Goal: Task Accomplishment & Management: Use online tool/utility

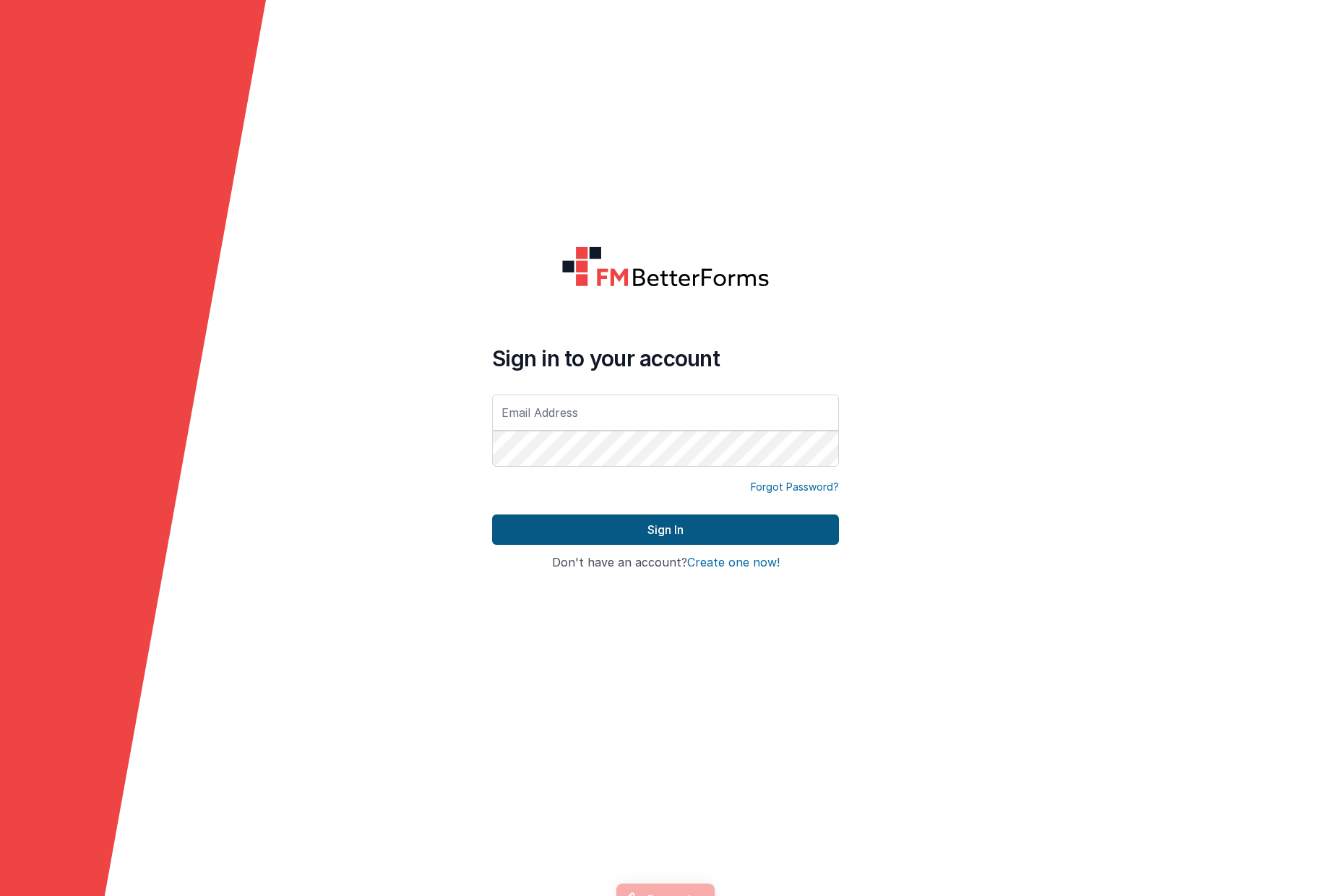
type input "[PERSON_NAME][EMAIL_ADDRESS][PERSON_NAME][DOMAIN_NAME]"
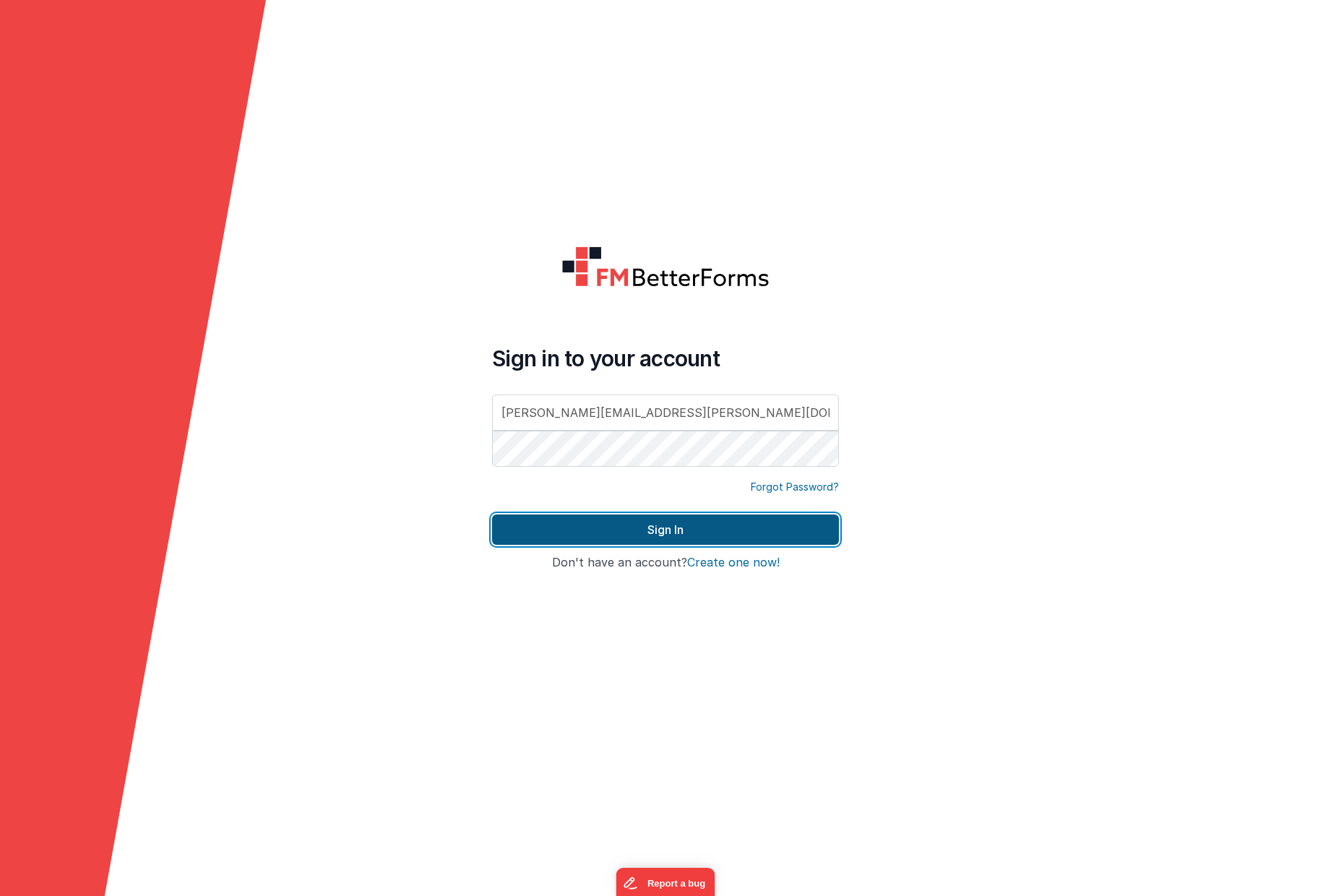
click at [659, 525] on button "Sign In" at bounding box center [666, 529] width 347 height 31
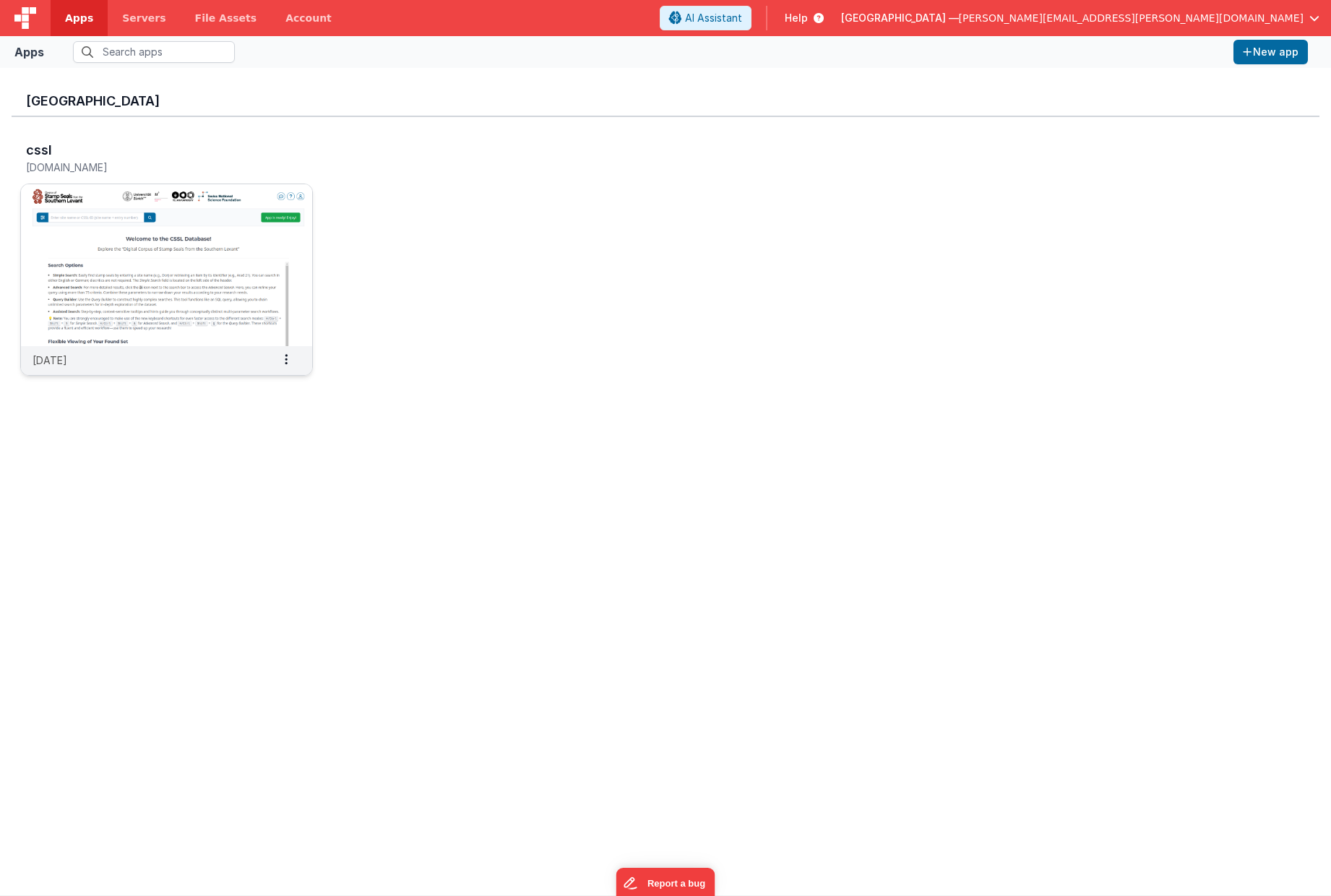
click at [252, 240] on img at bounding box center [167, 264] width 291 height 162
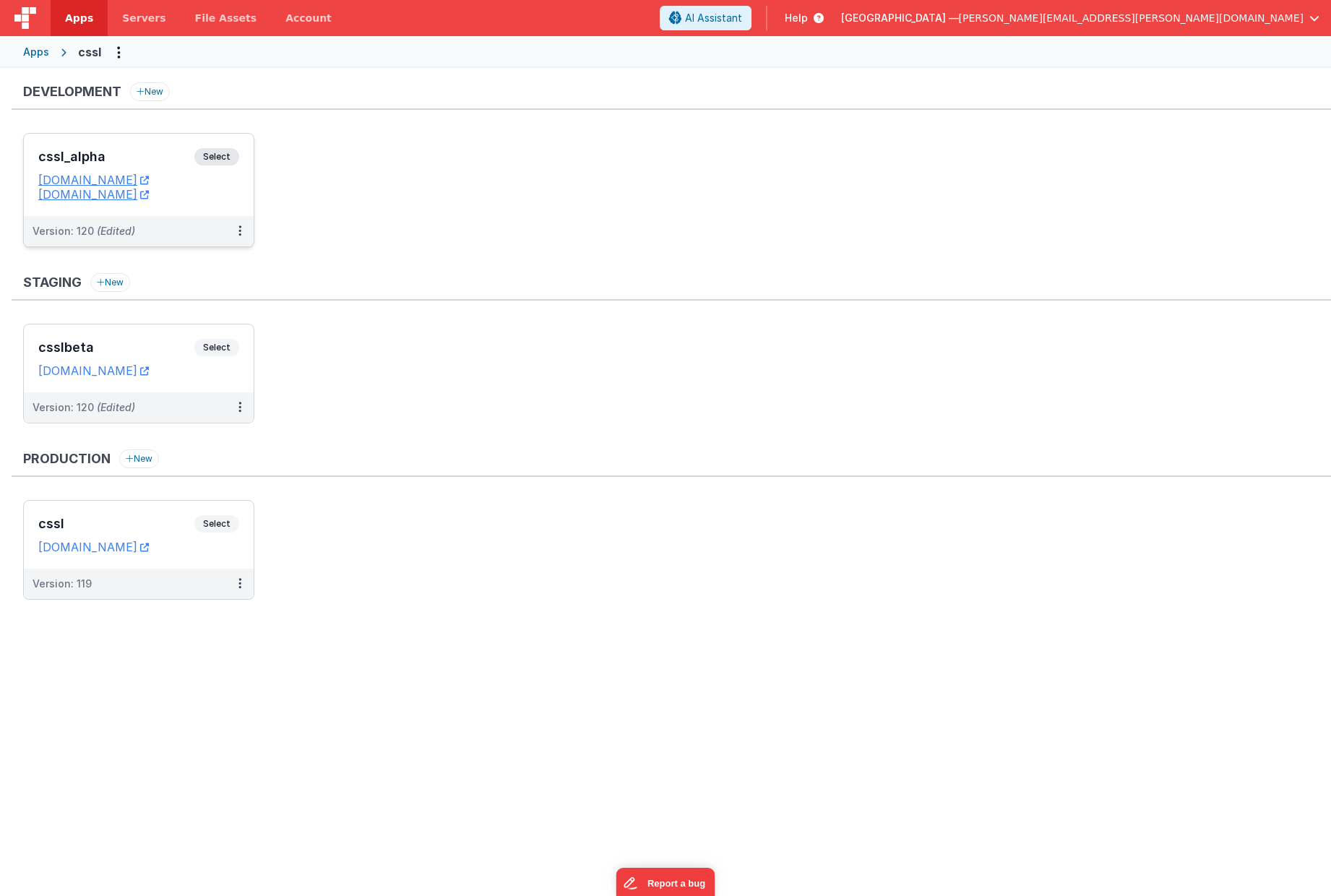
click at [214, 159] on span "Select" at bounding box center [216, 157] width 45 height 17
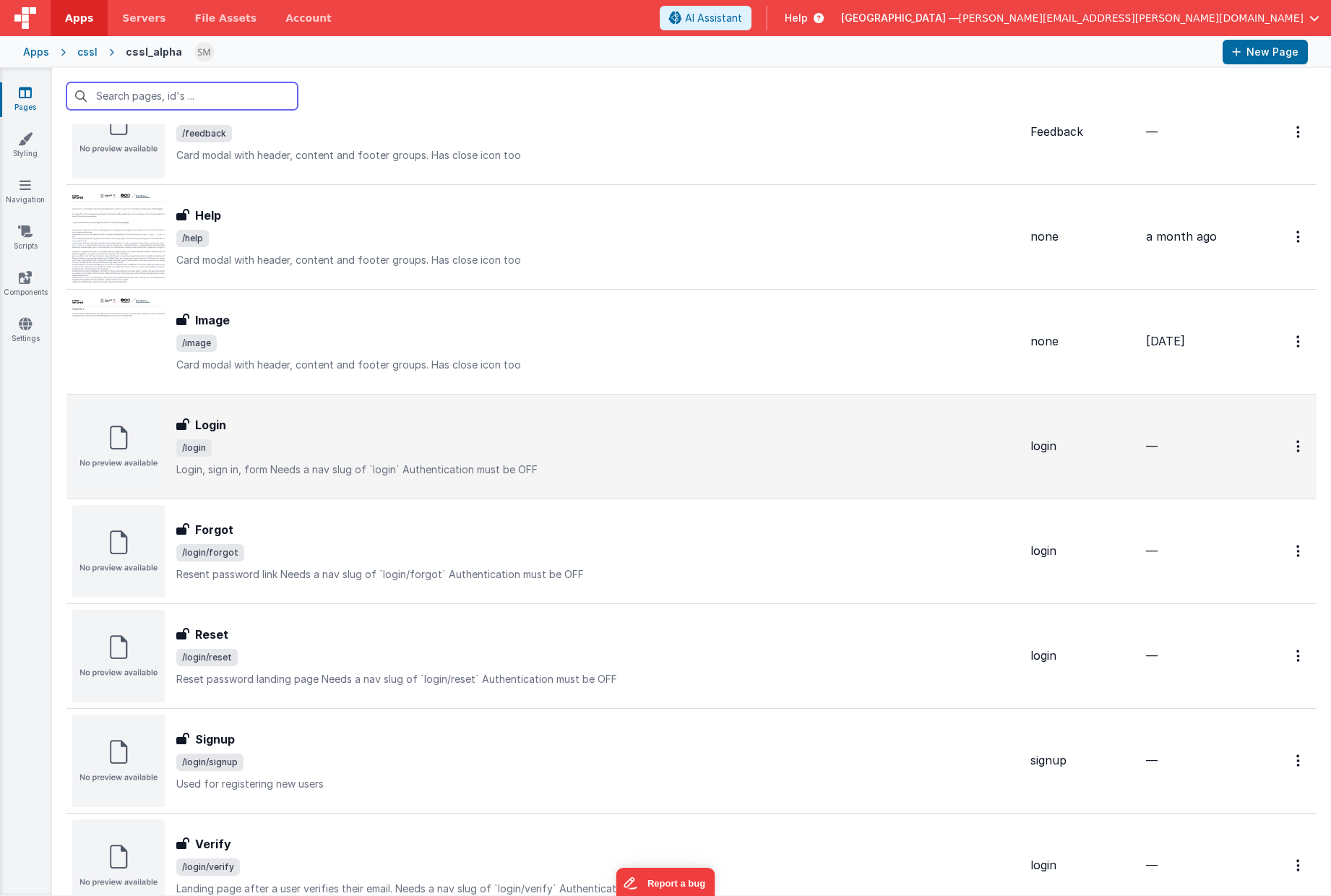
scroll to position [173, 0]
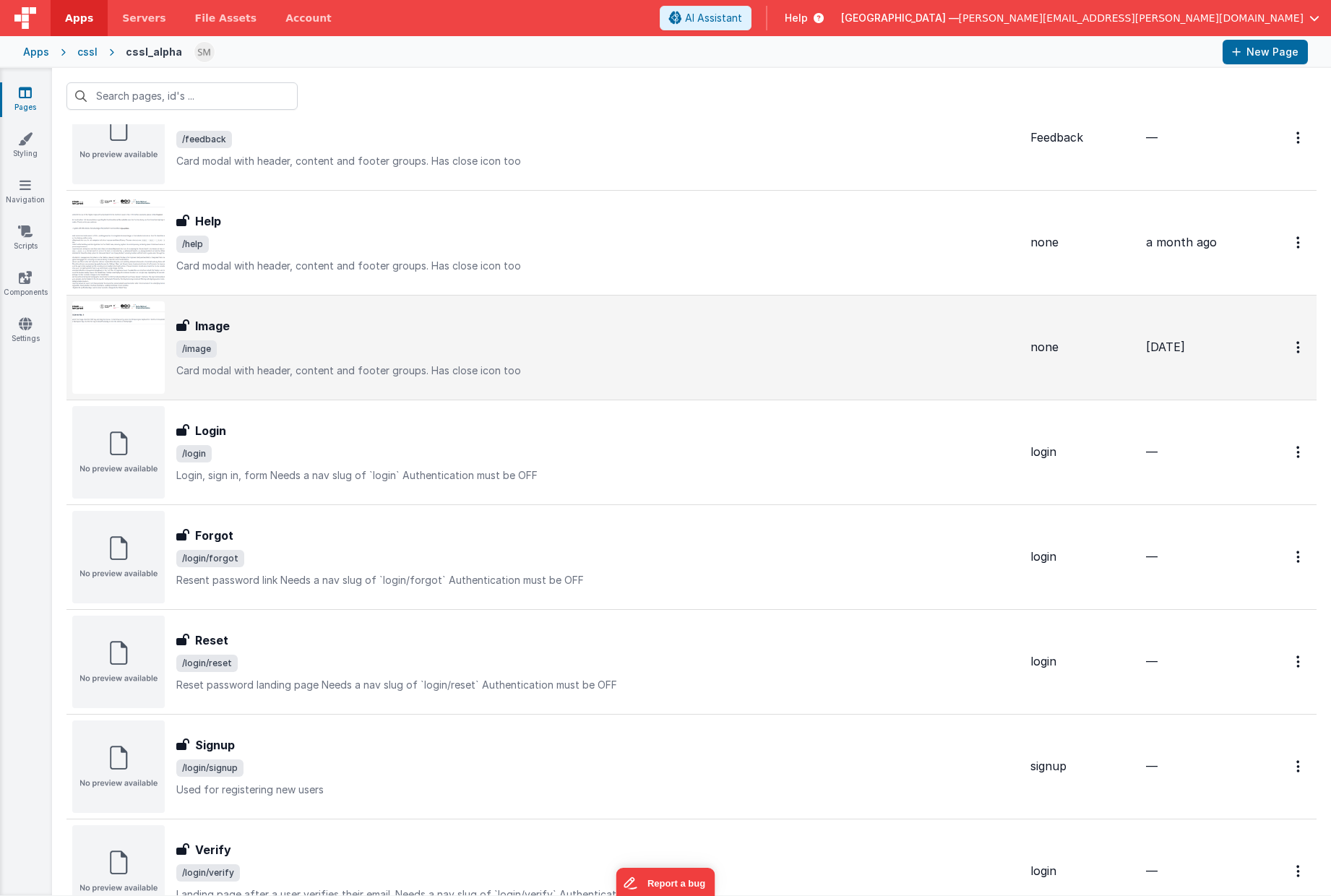
click at [306, 344] on span "/image" at bounding box center [598, 348] width 843 height 17
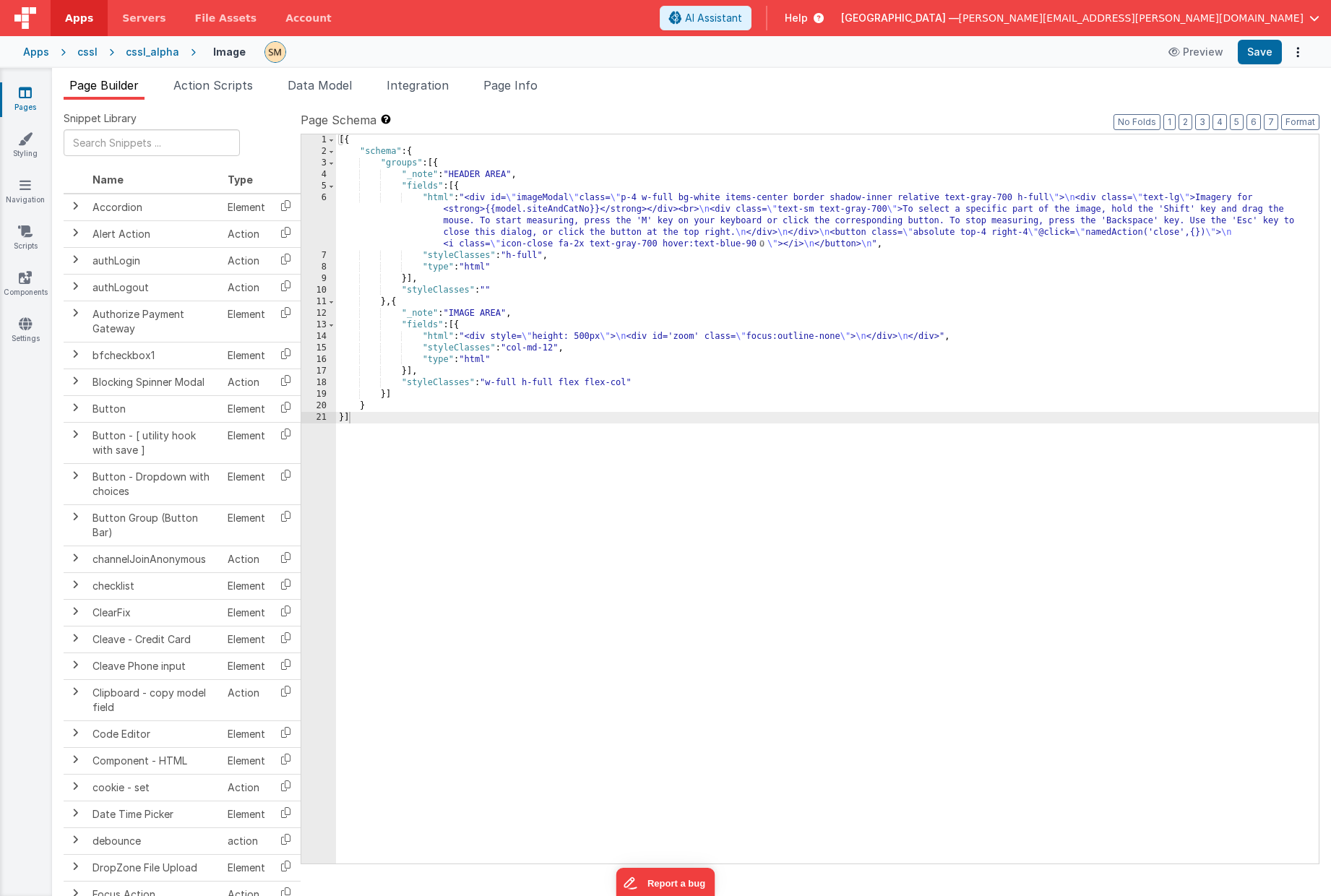
click at [966, 335] on div "[{ "schema" : { "groups" : [{ "_note" : "HEADER AREA" , "fields" : [{ "html" : …" at bounding box center [827, 509] width 982 height 751
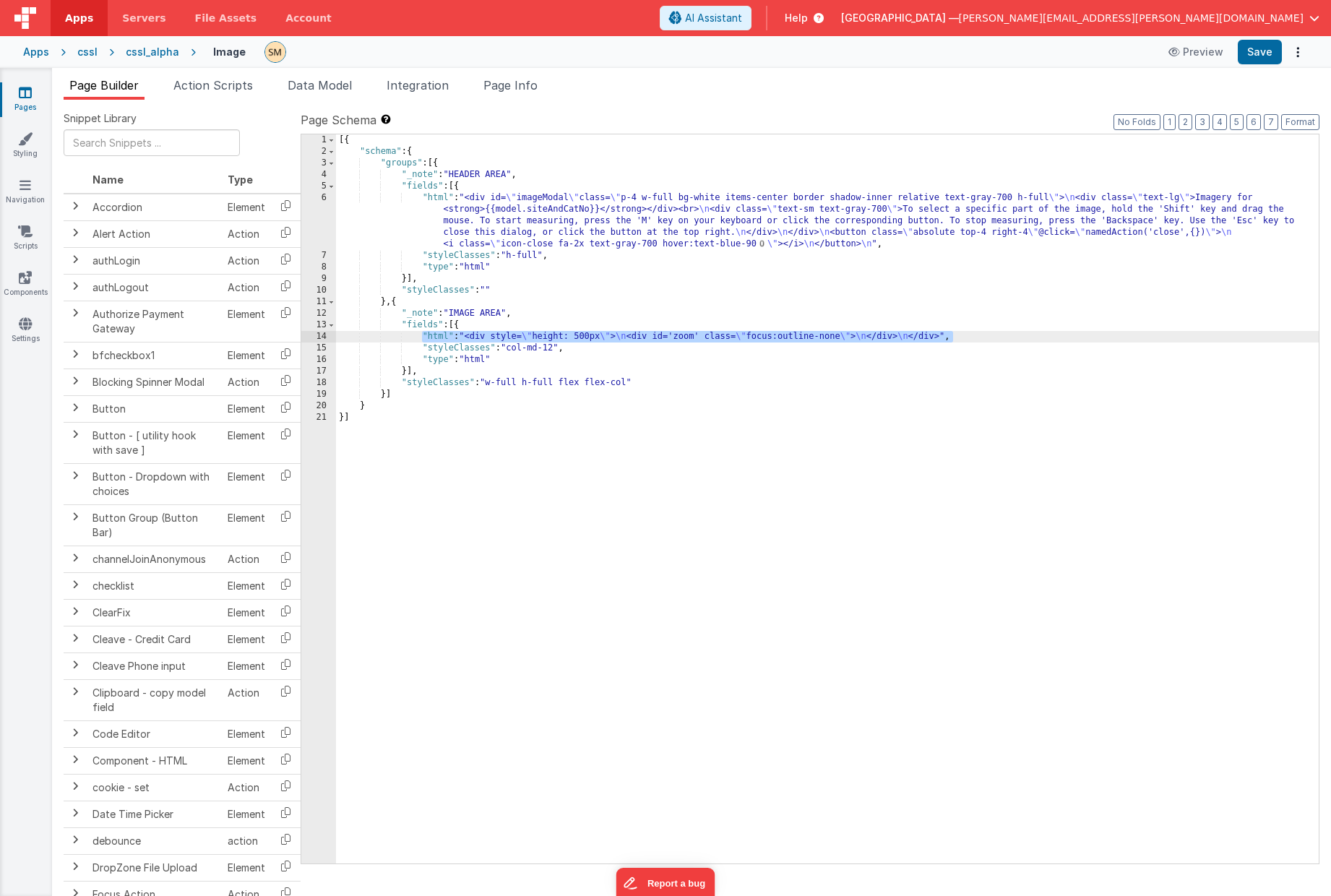
drag, startPoint x: 956, startPoint y: 333, endPoint x: 422, endPoint y: 336, distance: 534.0
click at [422, 336] on div "[{ "schema" : { "groups" : [{ "_note" : "HEADER AREA" , "fields" : [{ "html" : …" at bounding box center [827, 509] width 982 height 751
click at [628, 333] on div "[{ "schema" : { "groups" : [{ "_note" : "HEADER AREA" , "fields" : [{ "html" : …" at bounding box center [827, 509] width 982 height 751
click at [532, 89] on span "Page Info" at bounding box center [510, 84] width 55 height 14
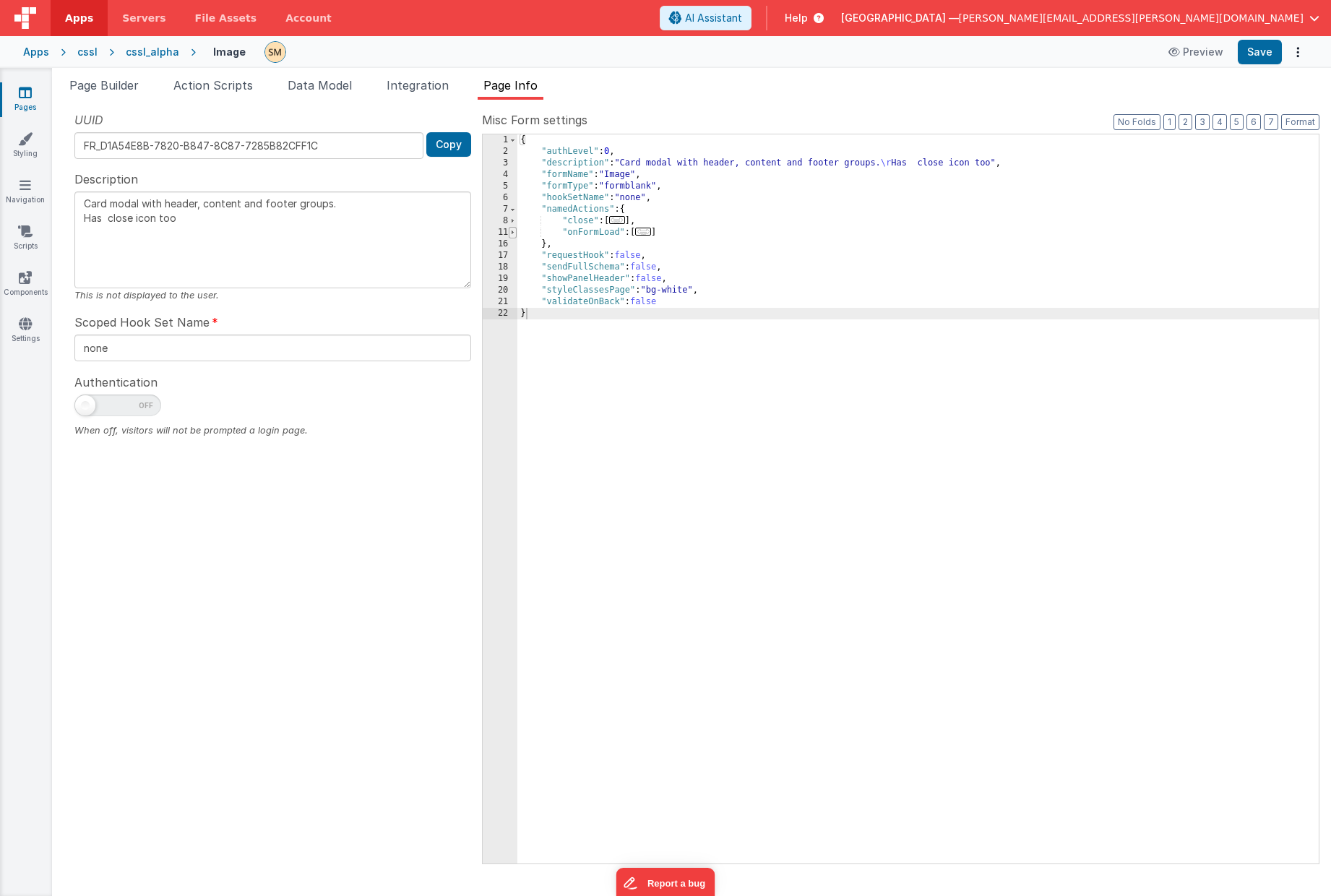
click at [512, 234] on span at bounding box center [512, 233] width 8 height 11
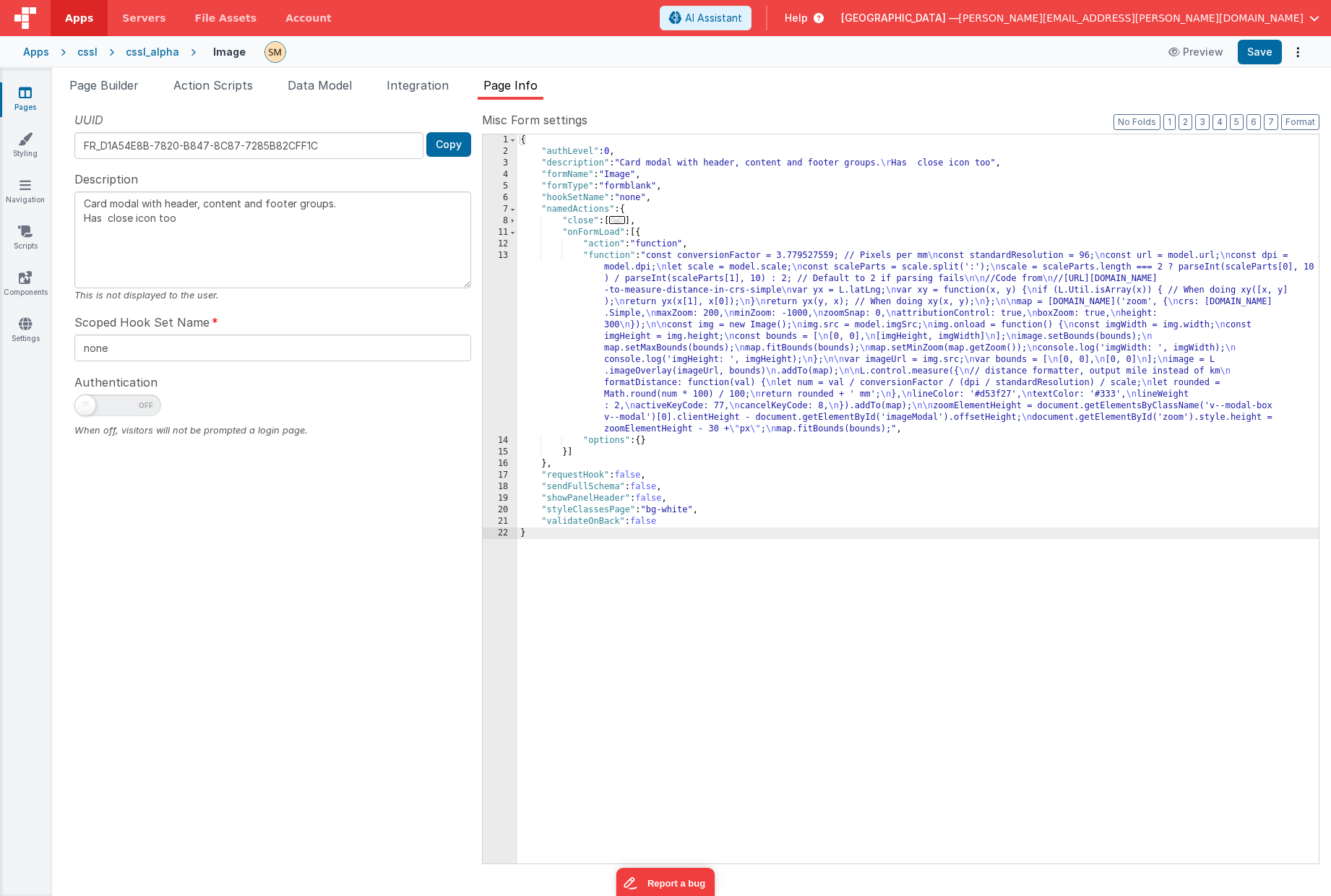
click at [711, 313] on div "{ "authLevel" : 0 , "description" : "Card modal with header, content and footer…" at bounding box center [917, 509] width 801 height 751
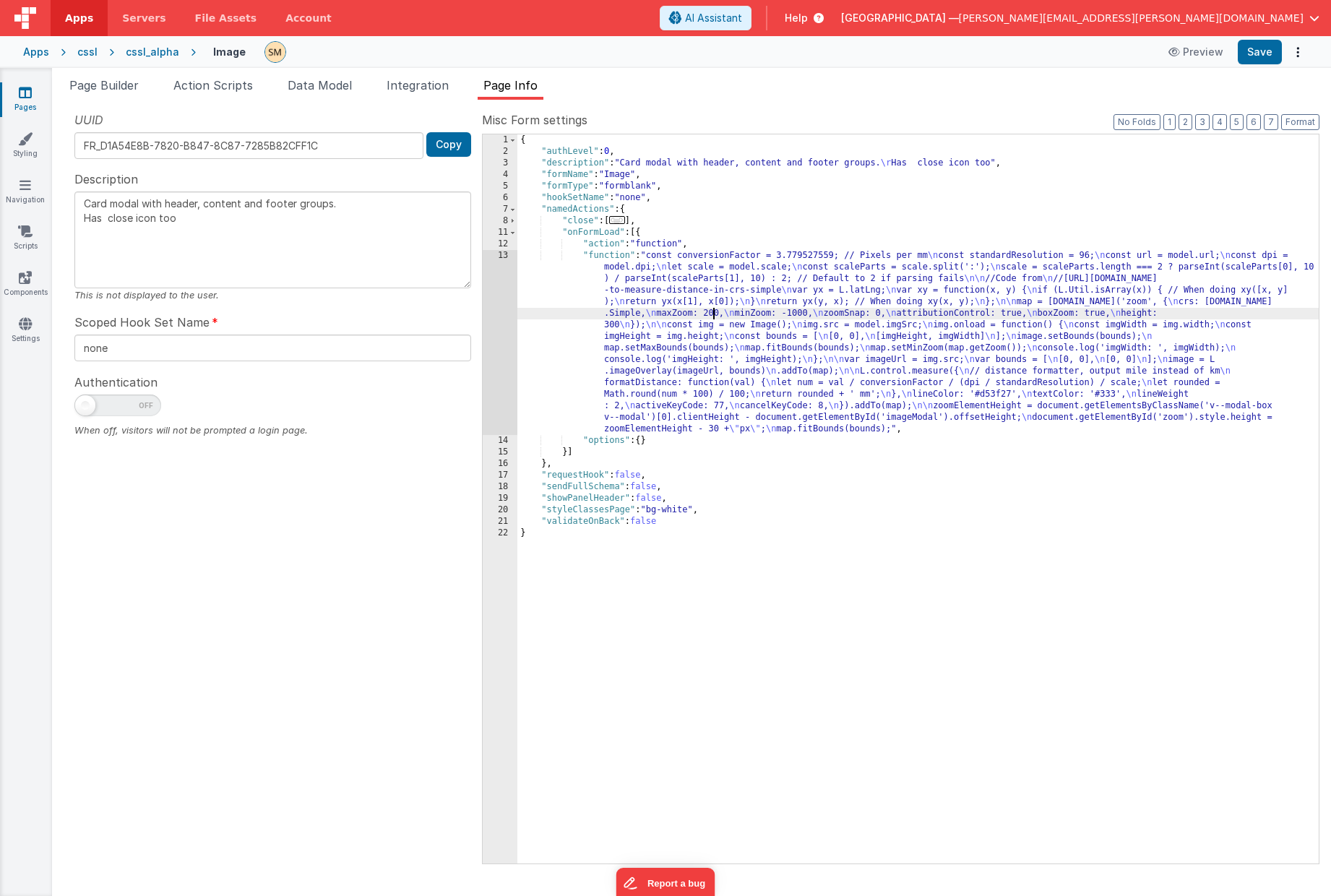
click at [494, 325] on div "13" at bounding box center [500, 342] width 34 height 185
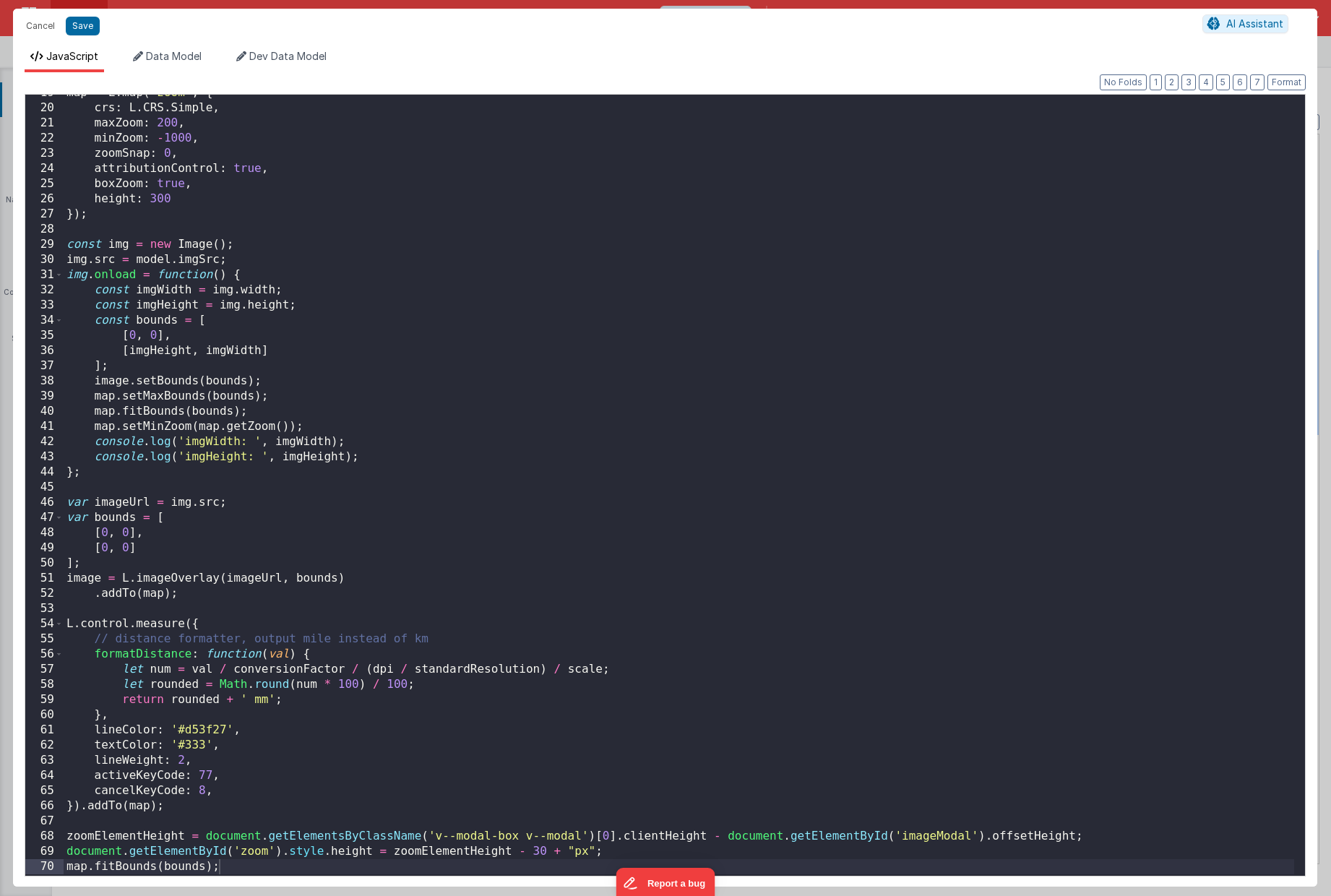
scroll to position [280, 0]
click at [1264, 25] on span "AI Assistant" at bounding box center [1254, 23] width 57 height 12
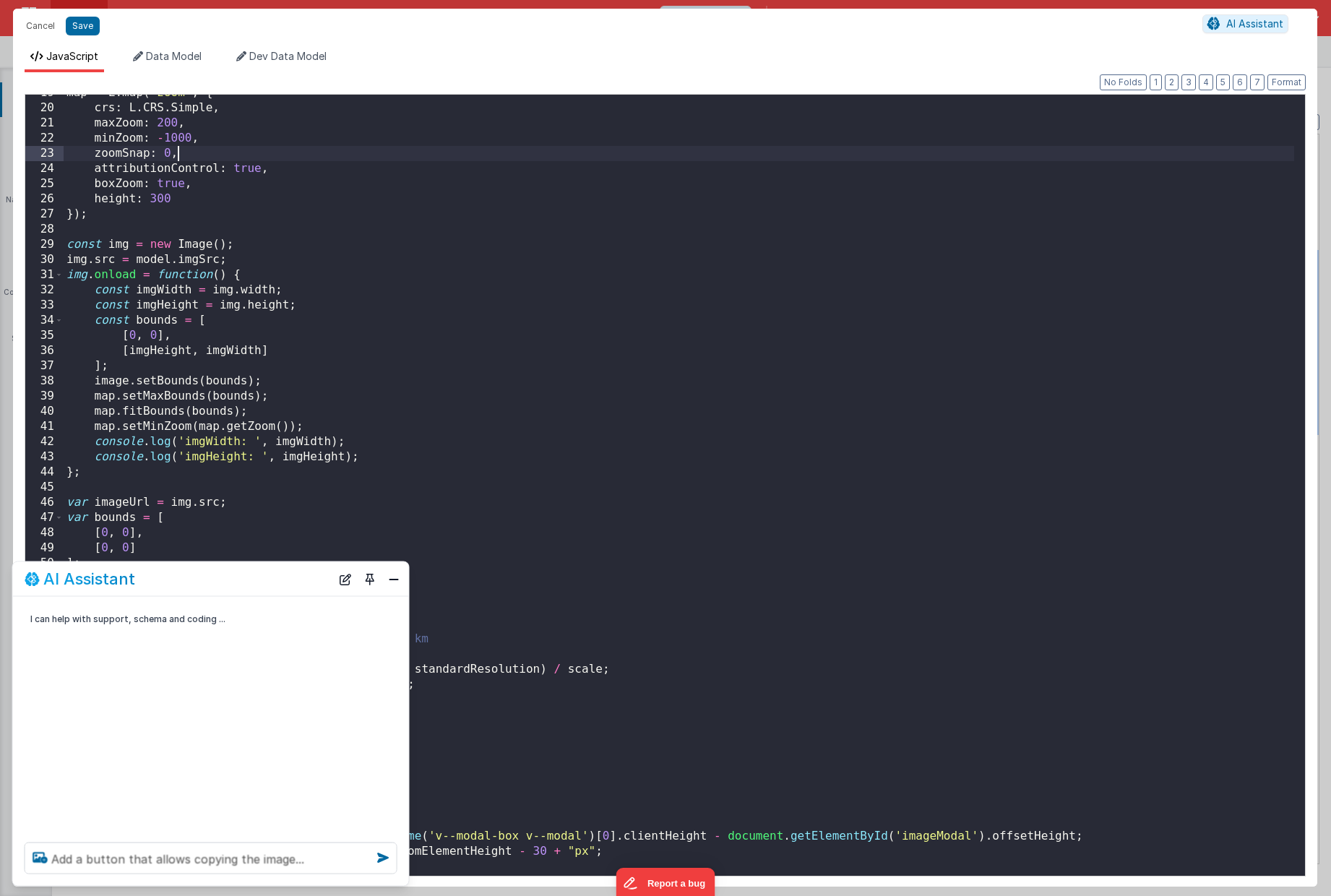
click at [653, 154] on div "map = L . map ( 'zoom' , { crs : L . CRS . Simple , maxZoom : 200 , minZoom : -…" at bounding box center [678, 490] width 1230 height 810
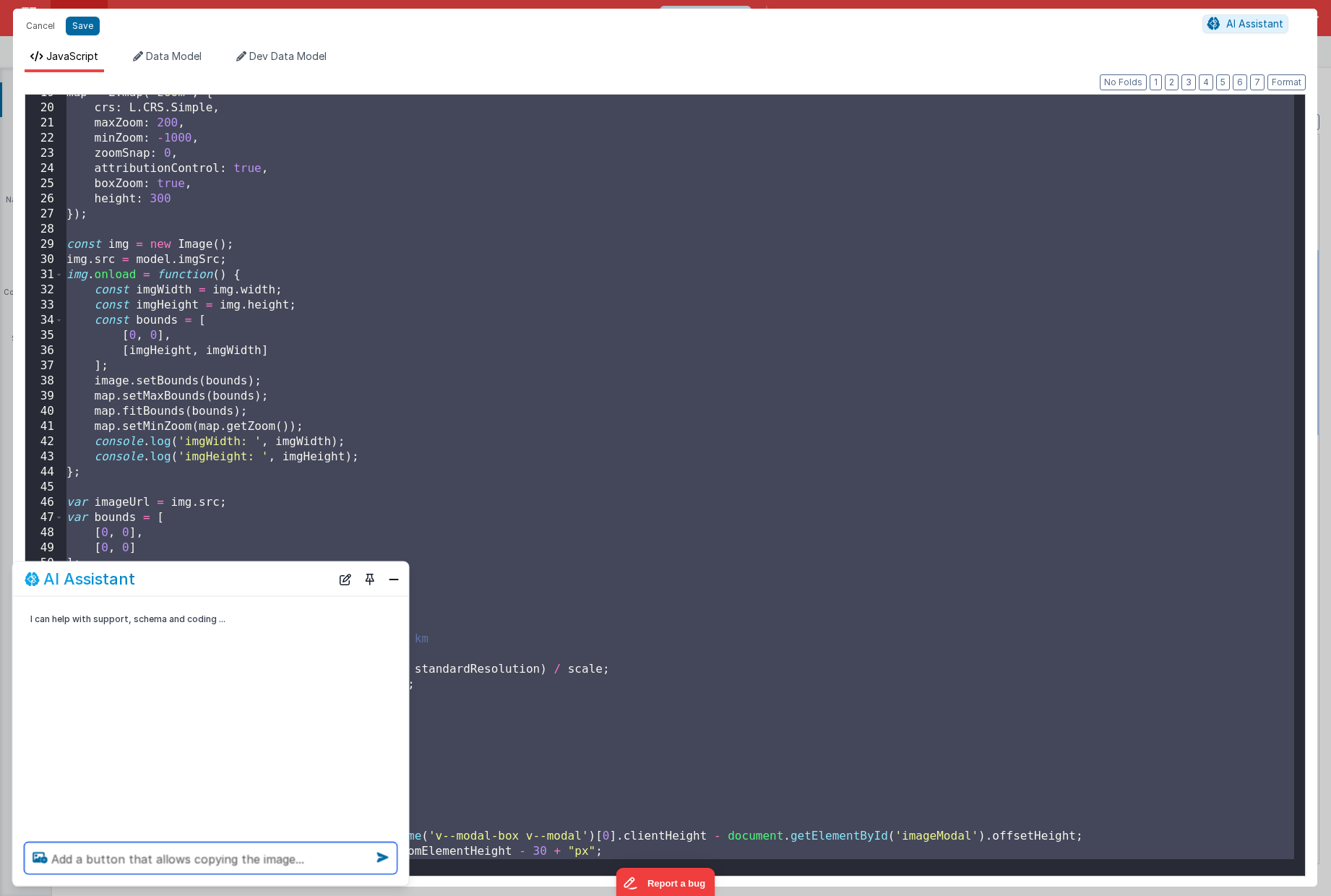
scroll to position [2, 0]
drag, startPoint x: 285, startPoint y: 863, endPoint x: 325, endPoint y: 862, distance: 40.0
click at [325, 862] on textarea "Add a button that allows copying the image..." at bounding box center [211, 858] width 372 height 32
type textarea "Add a button that allows copying the image."
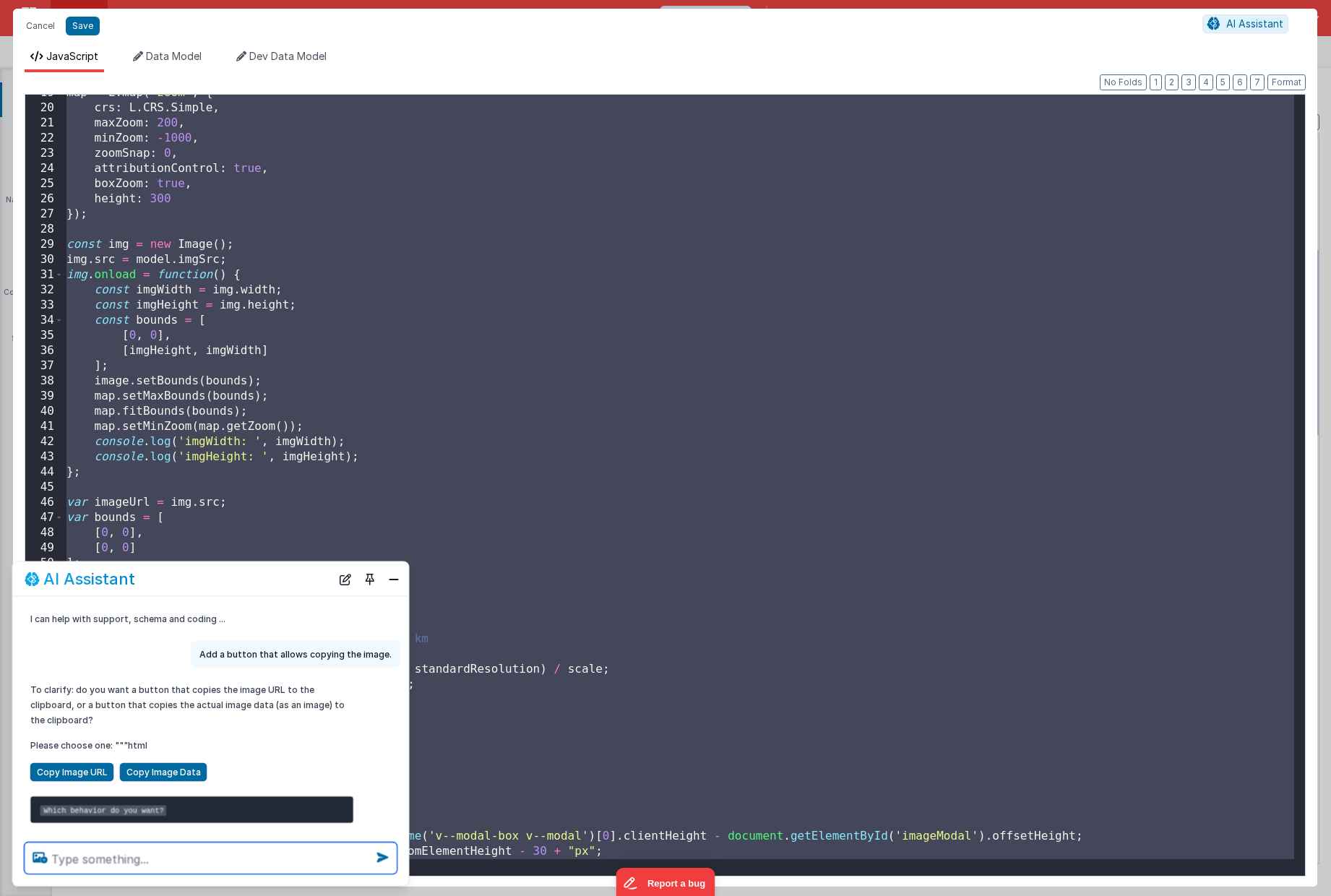
scroll to position [21, 0]
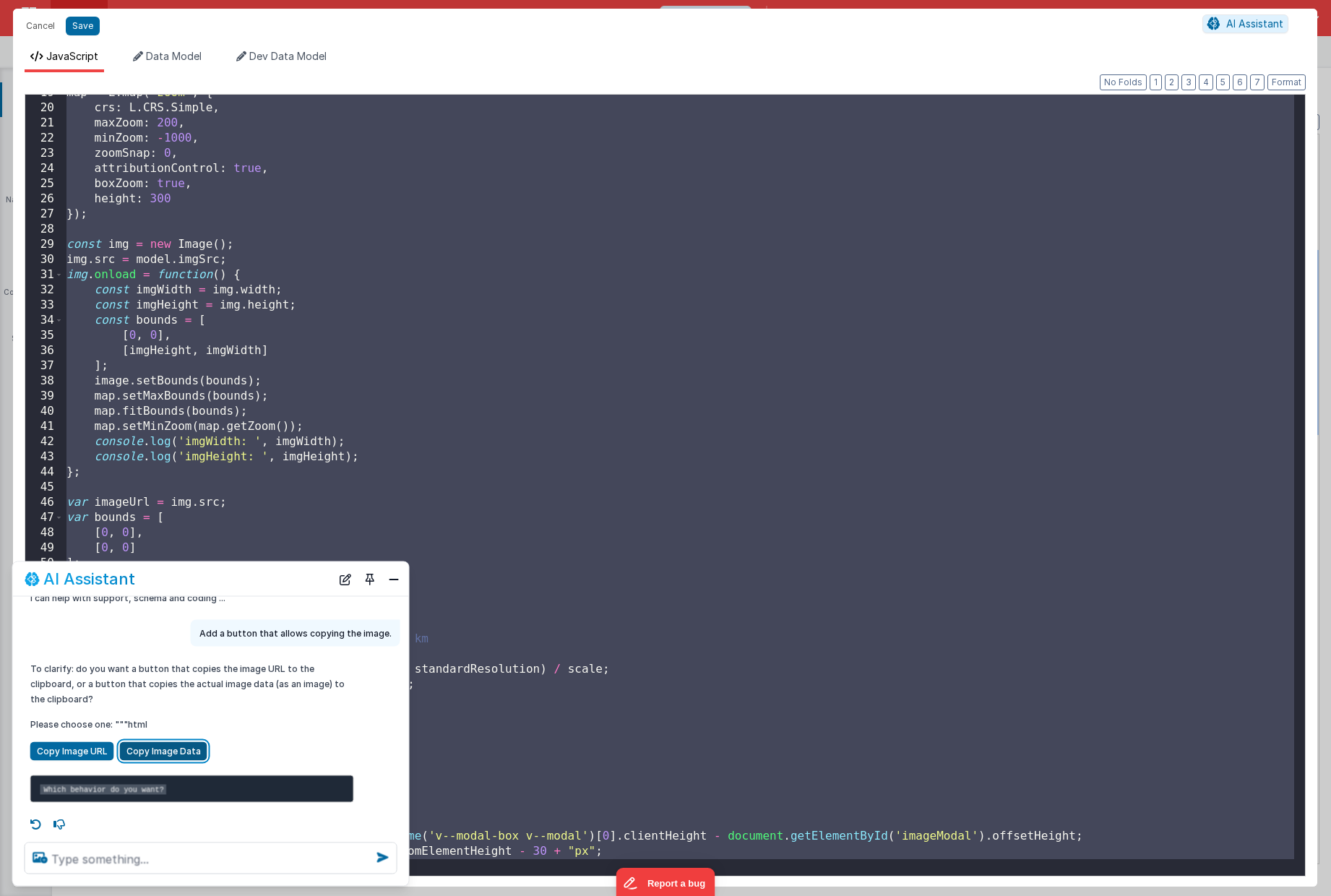
click at [147, 742] on button "Copy Image Data" at bounding box center [163, 751] width 87 height 19
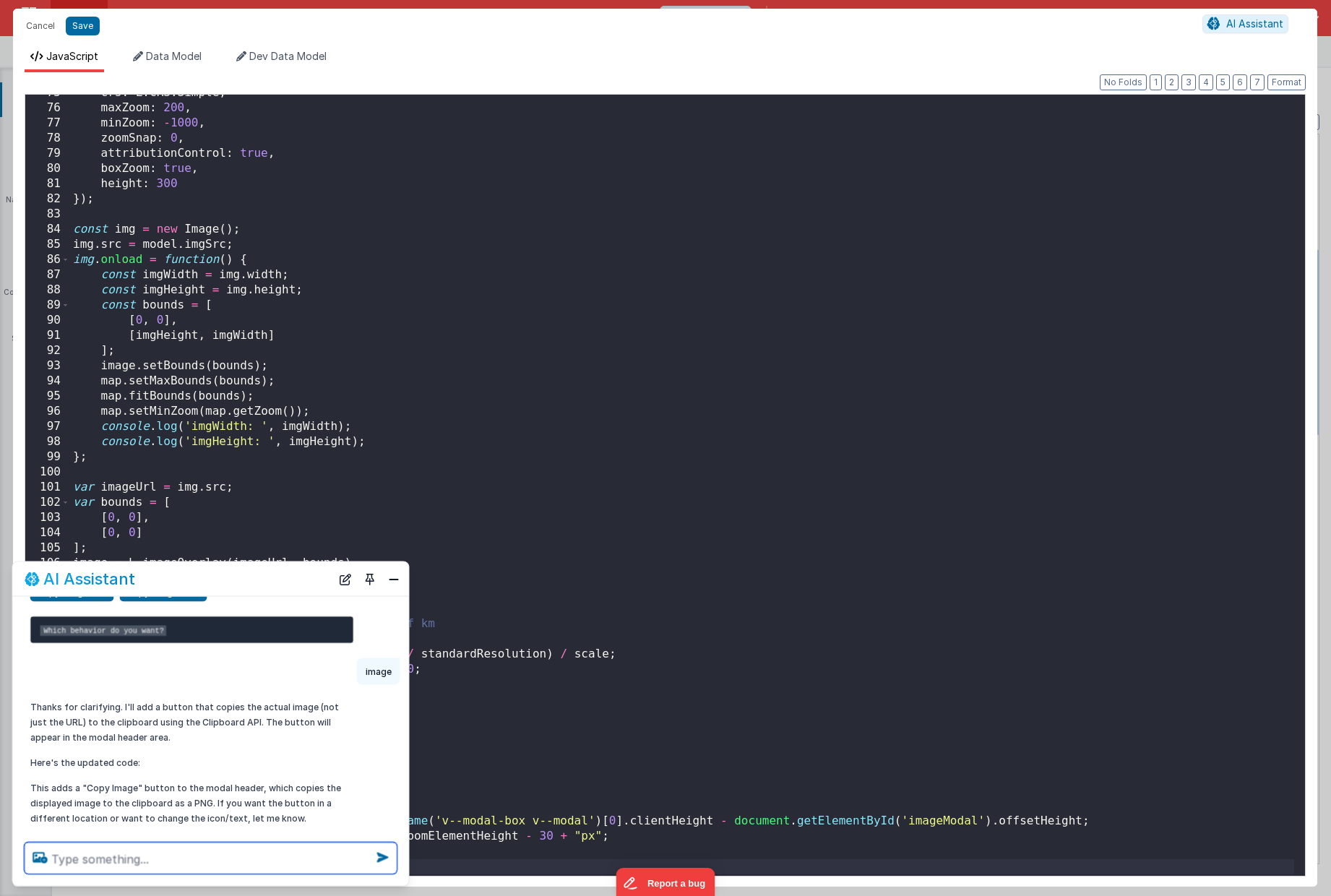
scroll to position [208, 0]
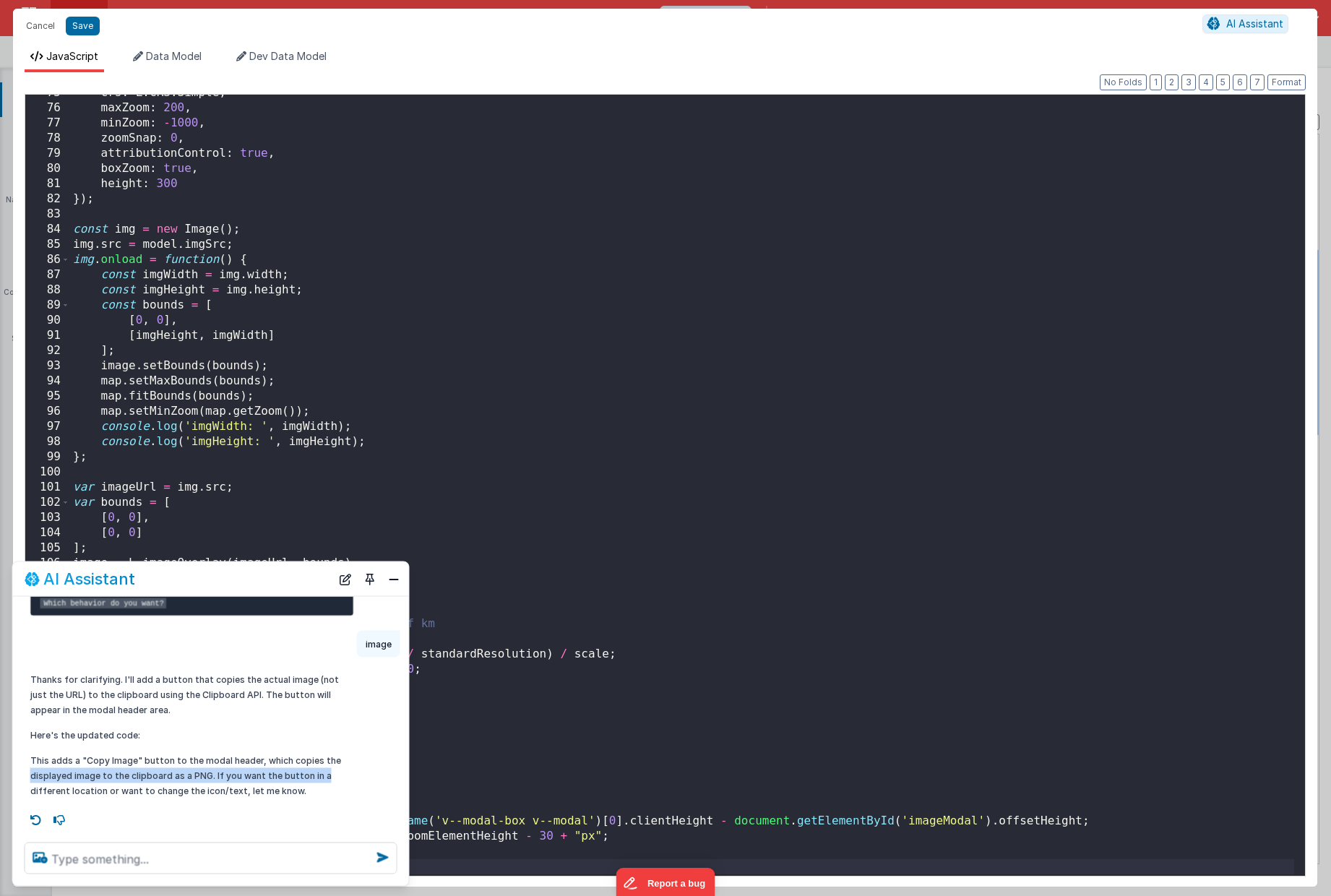
drag, startPoint x: 328, startPoint y: 773, endPoint x: 25, endPoint y: 770, distance: 303.0
click at [25, 770] on div "Thanks for clarifying. I'll add a button that copies the actual image (not just…" at bounding box center [192, 735] width 341 height 138
click at [81, 29] on button "Save" at bounding box center [82, 26] width 34 height 19
type textarea "Card modal with header, content and footer groups. Has close icon too"
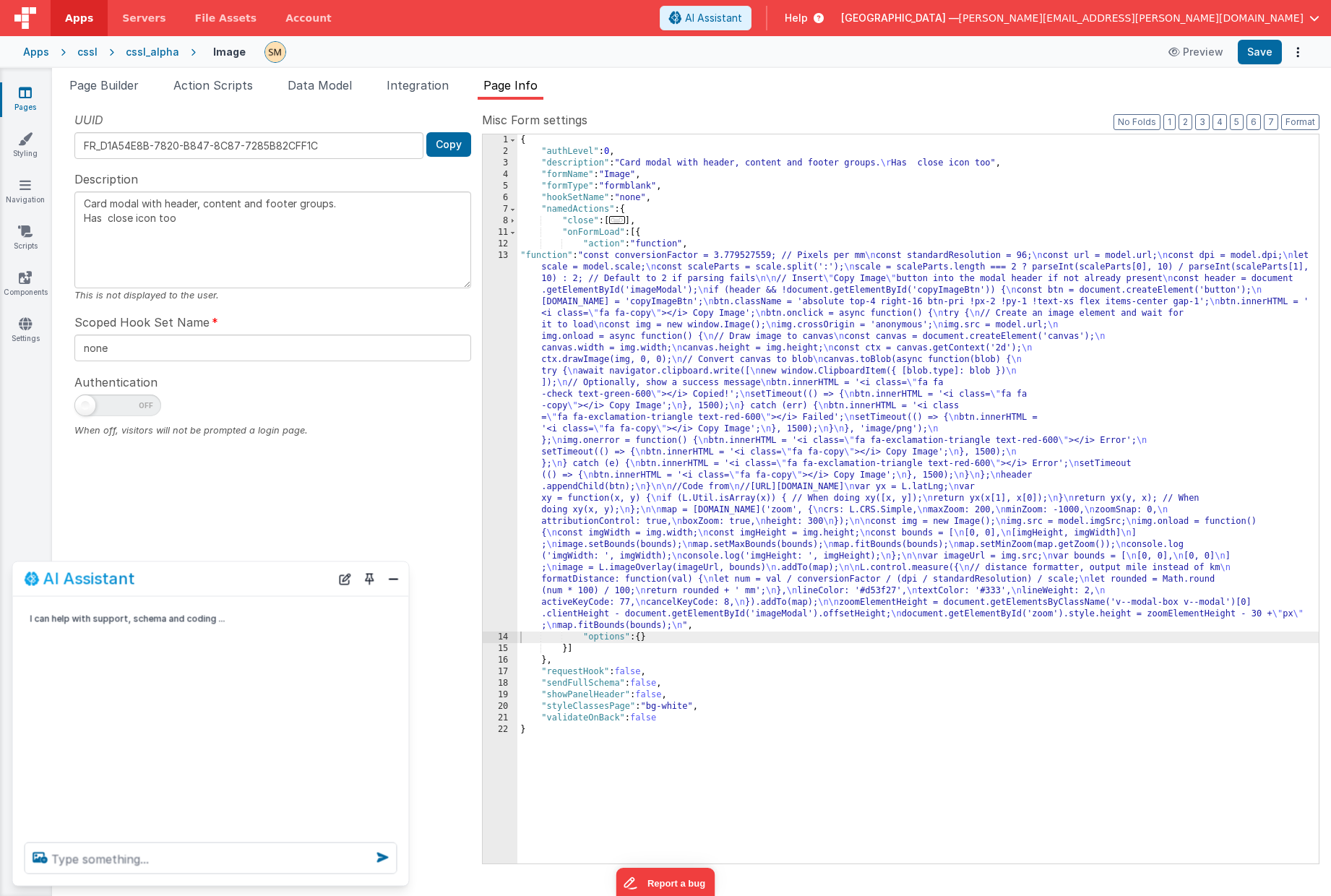
scroll to position [0, 0]
click at [490, 417] on div "13" at bounding box center [500, 440] width 34 height 381
click at [491, 416] on div "13" at bounding box center [500, 440] width 34 height 381
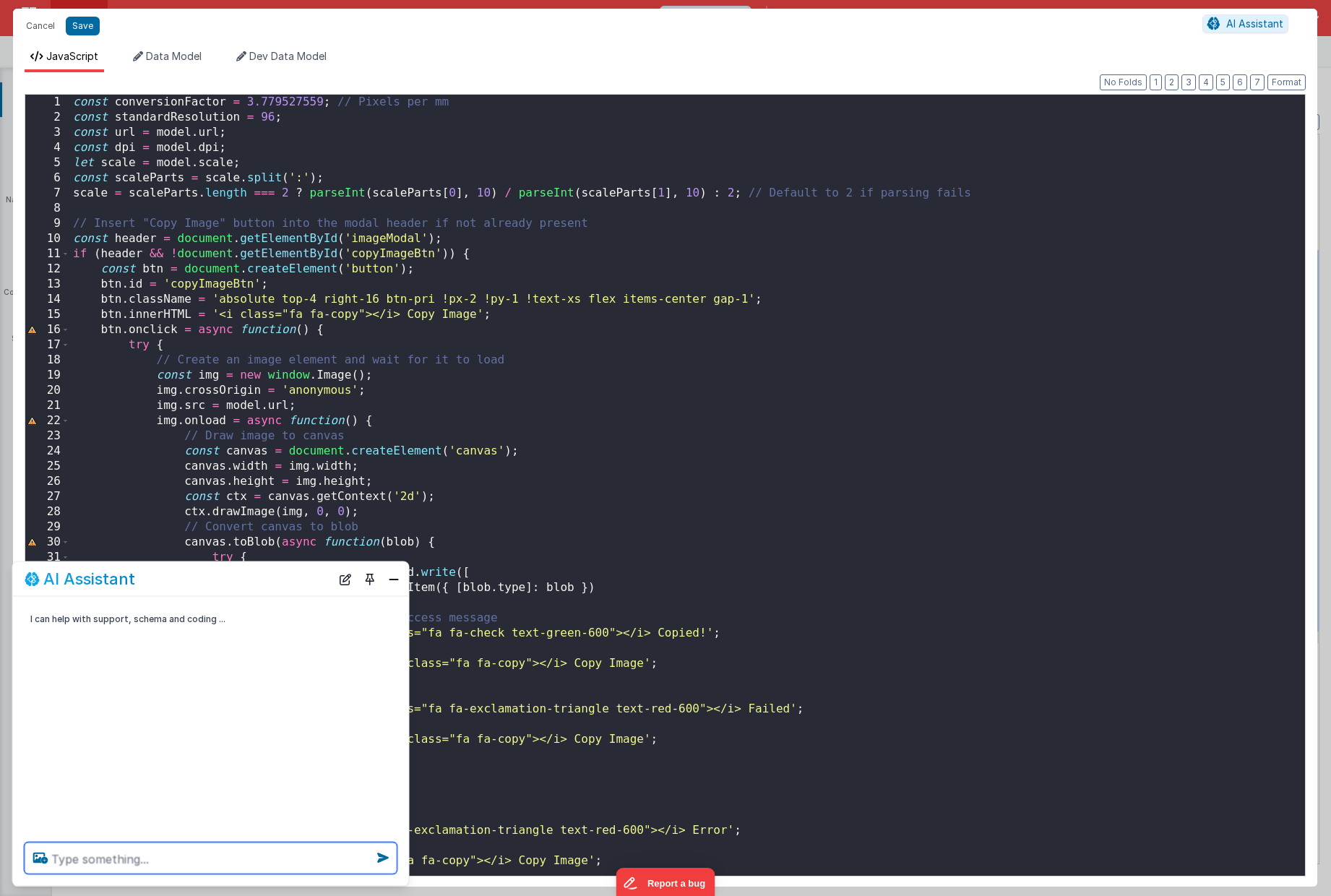
click at [141, 855] on textarea at bounding box center [211, 858] width 372 height 32
paste textarea "Access to fetch at '[URL][DOMAIN_NAME]' from origin '[URL][DOMAIN_NAME]' has be…"
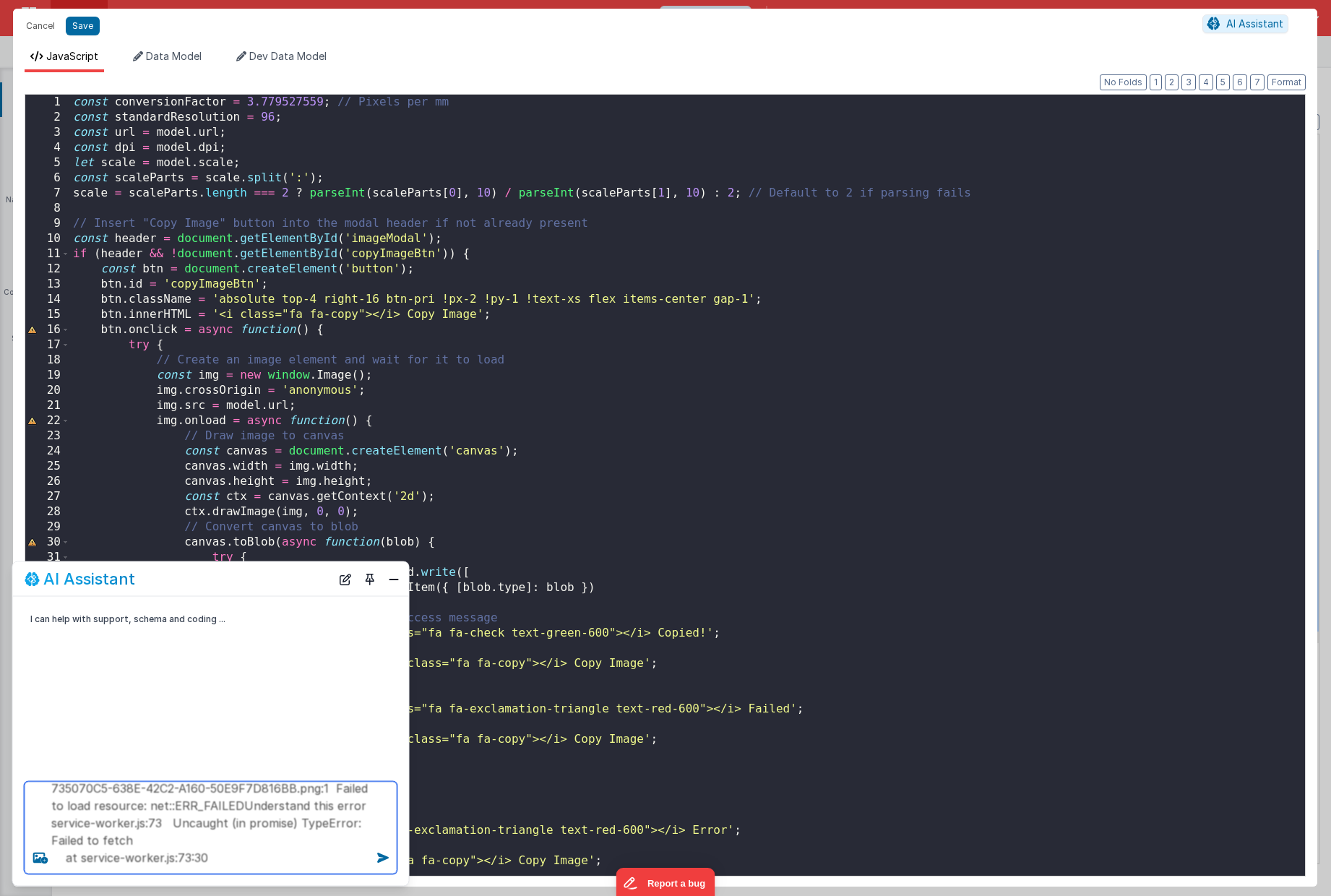
type textarea "The image button throws an errror: Access to fetch at '[URL][DOMAIN_NAME]' from…"
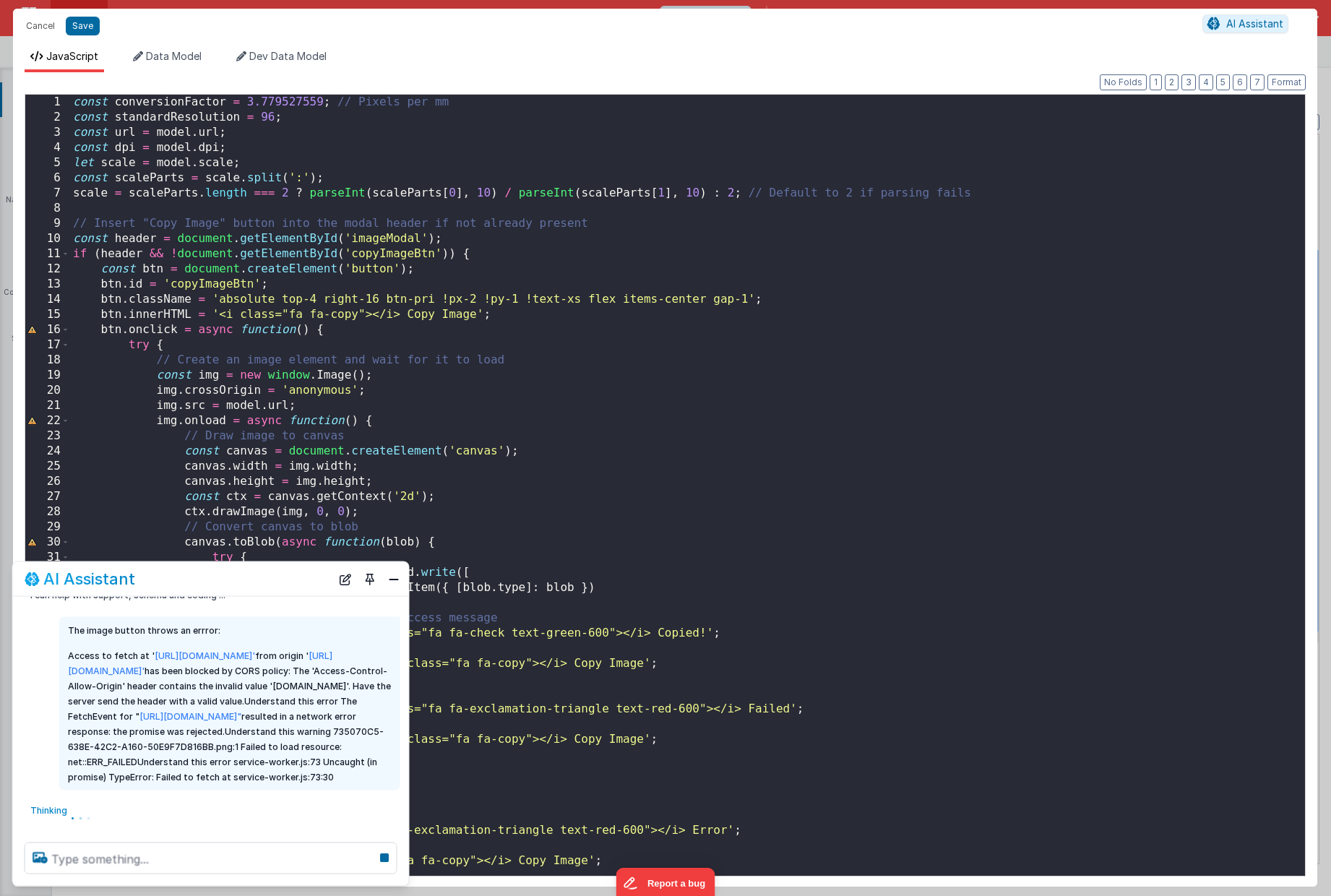
scroll to position [69, 0]
click at [393, 579] on button "Close" at bounding box center [394, 578] width 19 height 20
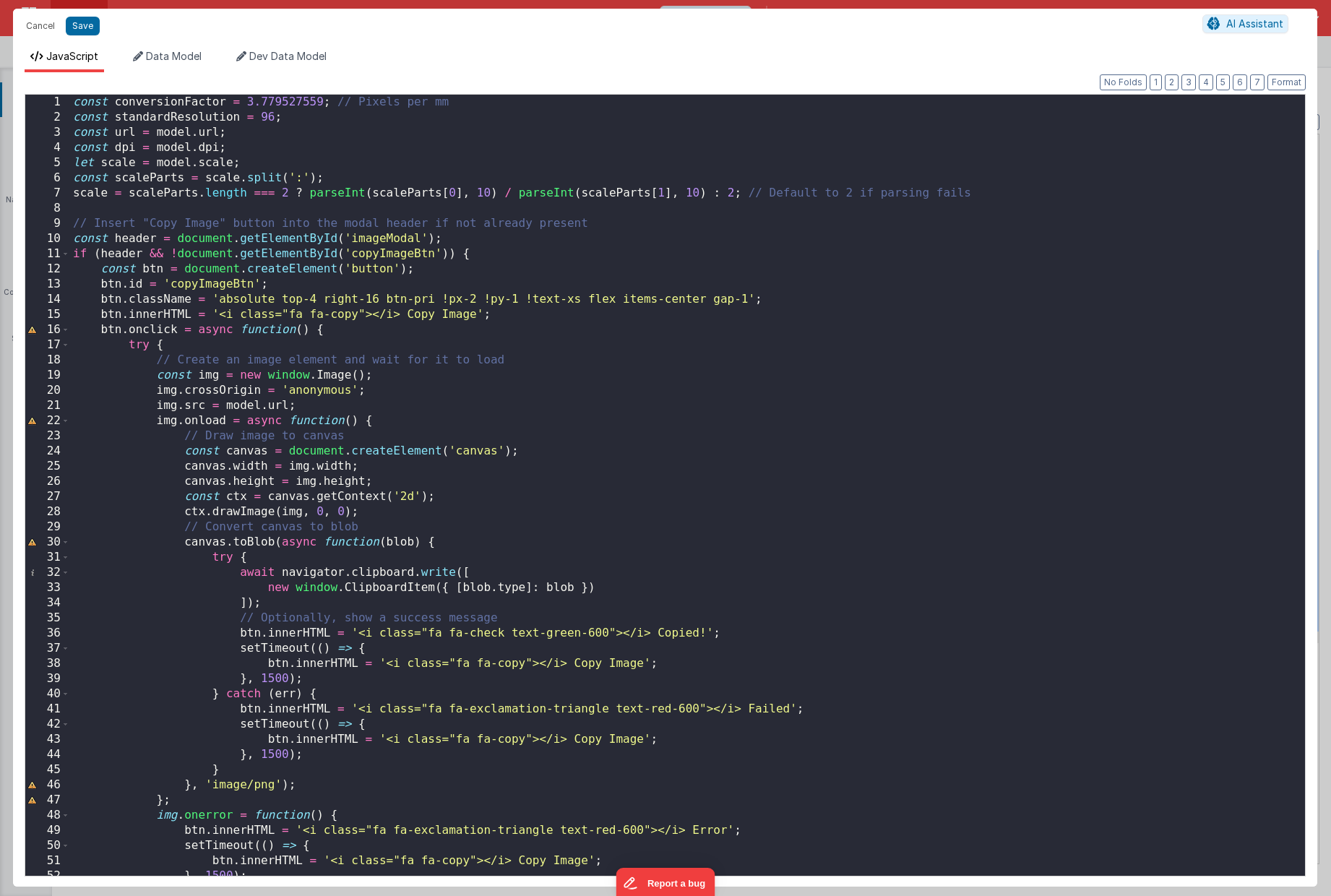
click at [409, 653] on div "const conversionFactor = 3.779527559 ; // Pixels per mm const standardResolutio…" at bounding box center [682, 500] width 1224 height 811
click at [1246, 27] on span "AI Assistant" at bounding box center [1254, 23] width 57 height 12
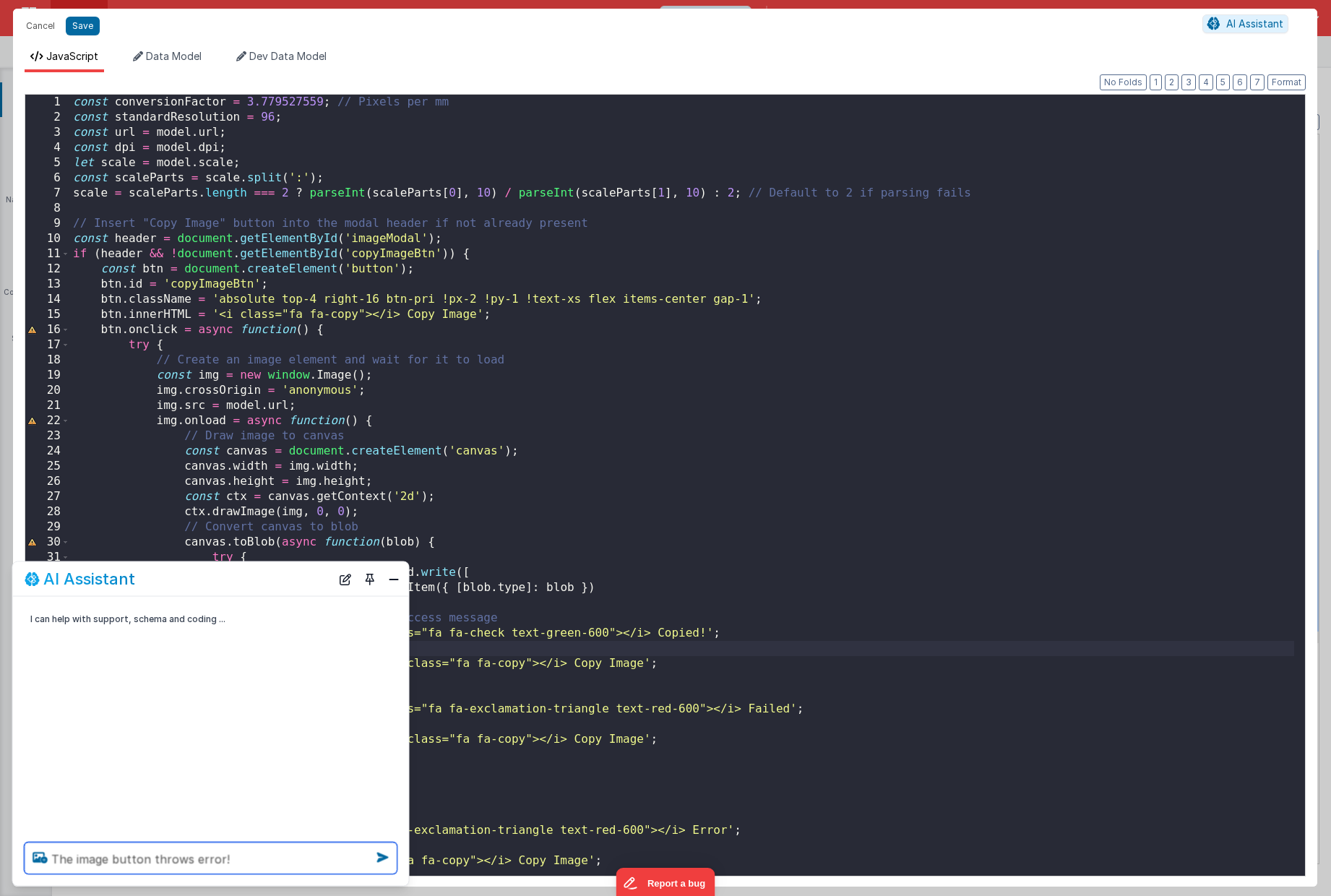
type textarea "The image button throws error!"
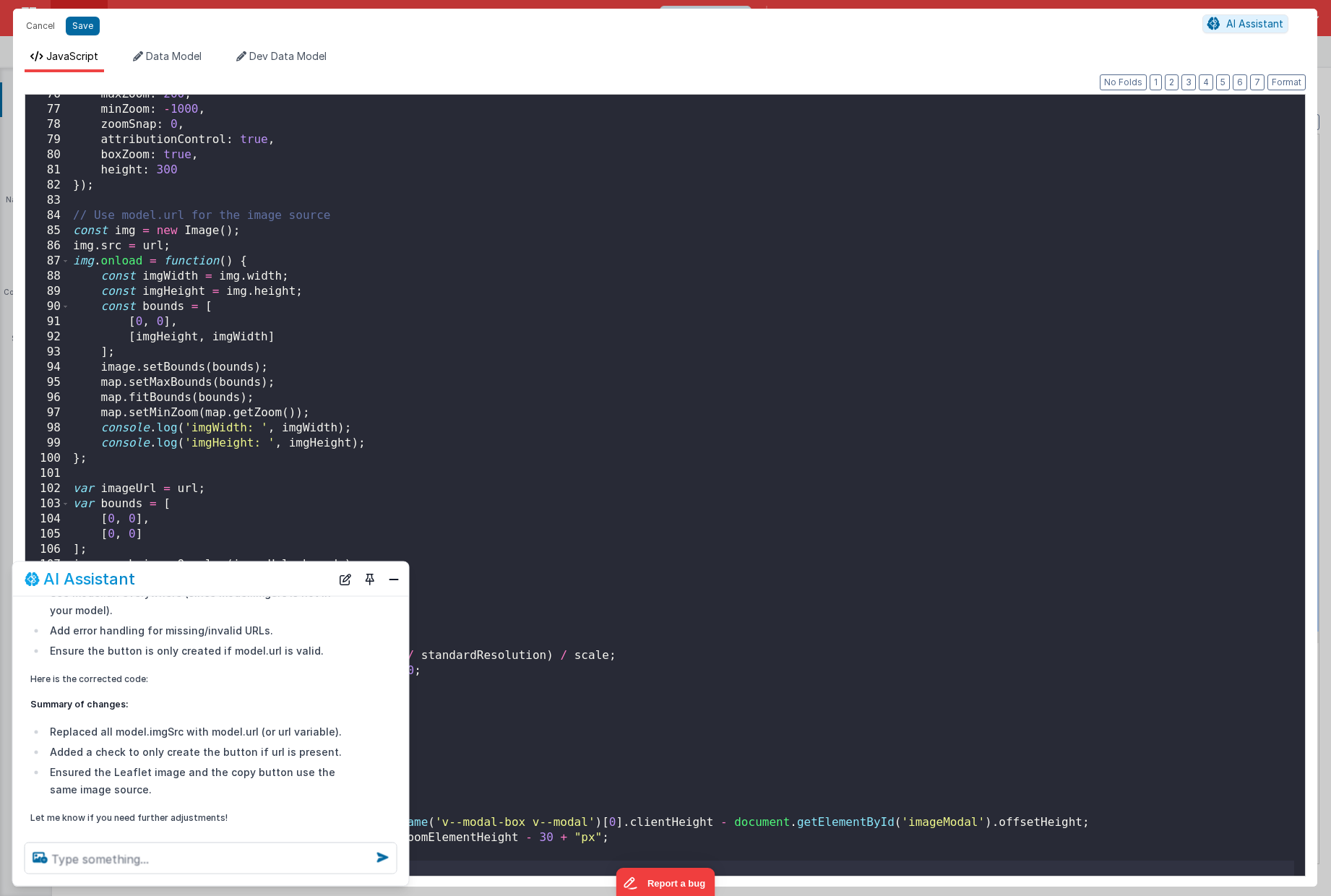
scroll to position [278, 0]
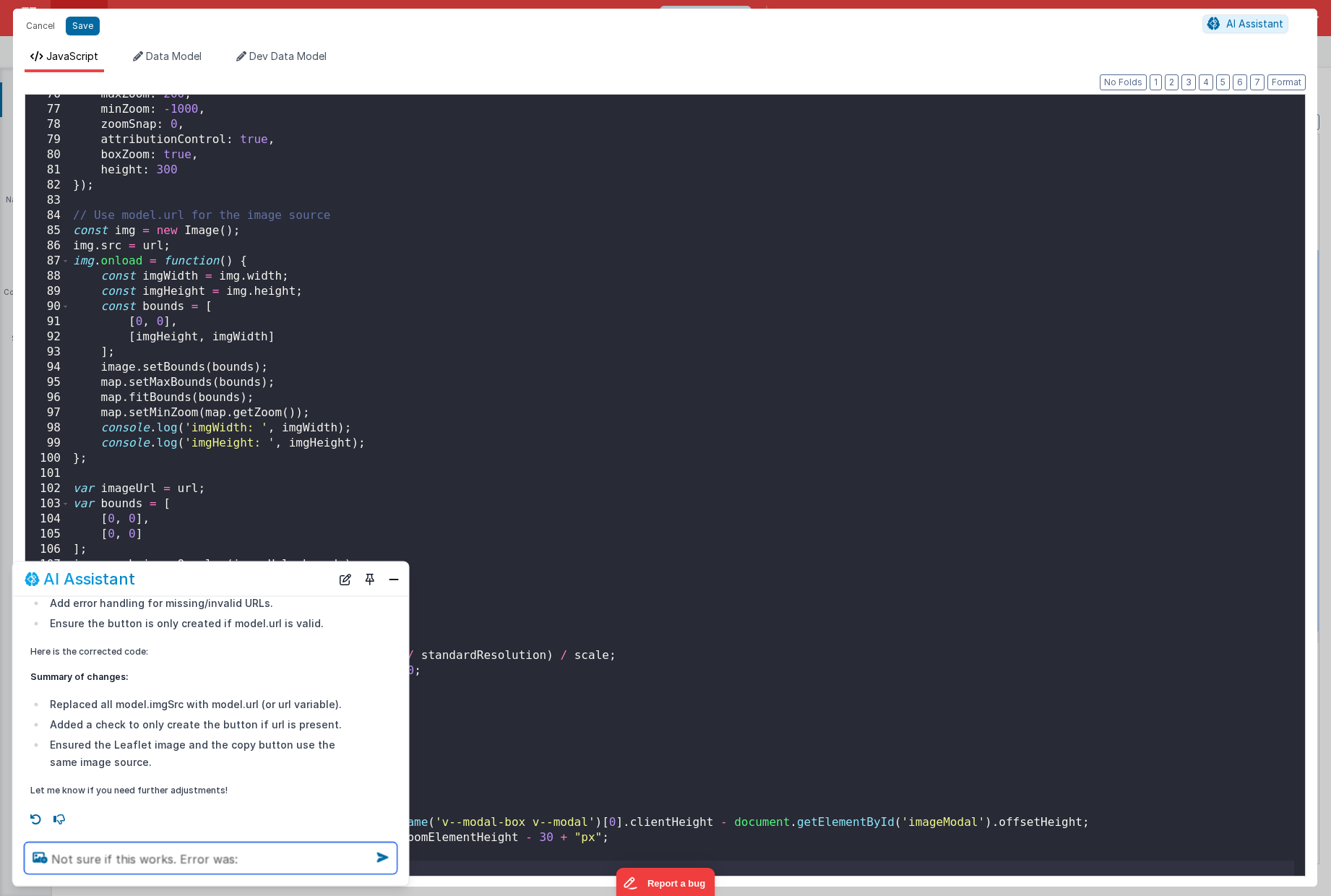
paste textarea "Access to fetch at '[URL][DOMAIN_NAME]' from origin '[URL][DOMAIN_NAME]' has be…"
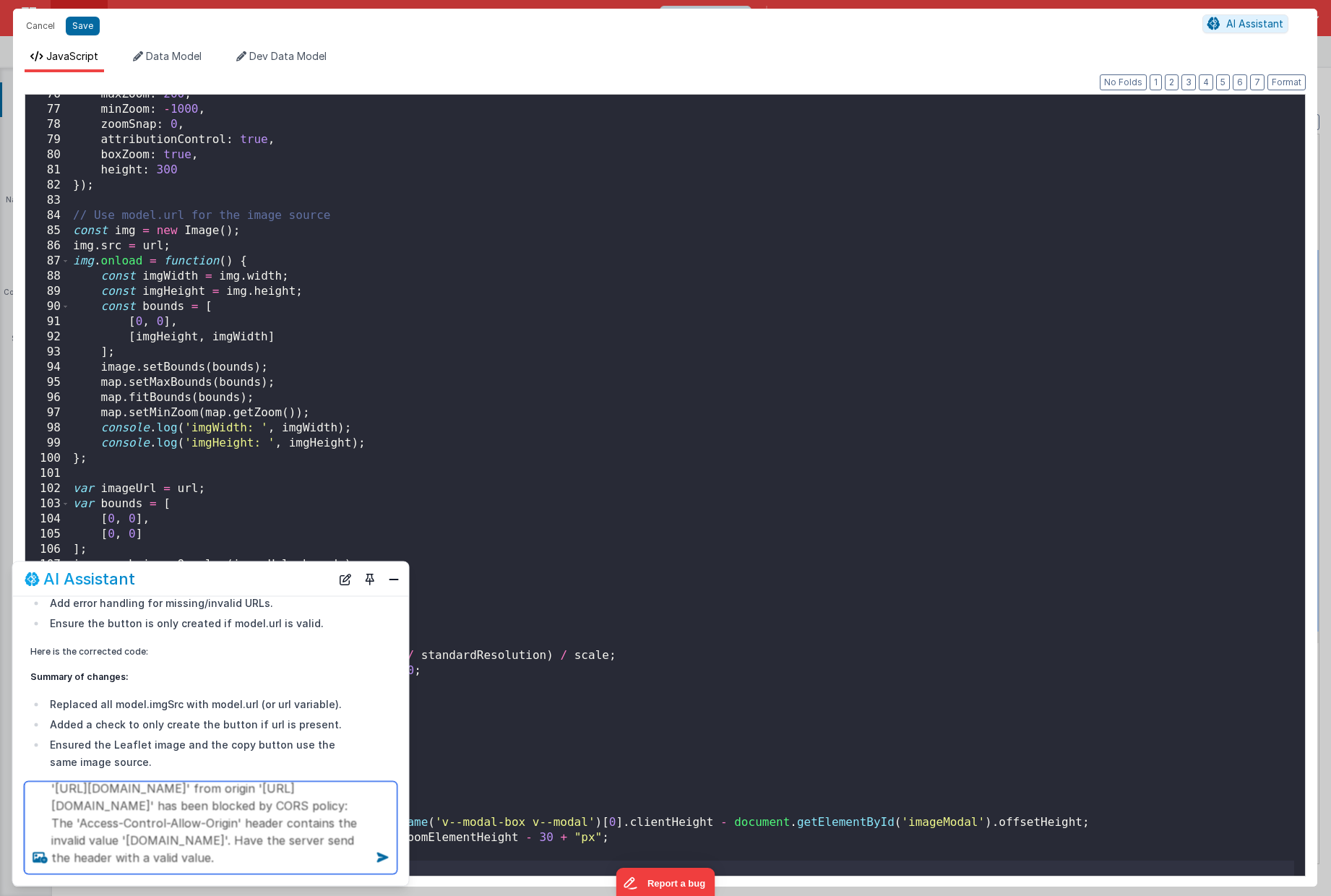
type textarea "Not sure if this works. Error was: Access to fetch at '[URL][DOMAIN_NAME]' from…"
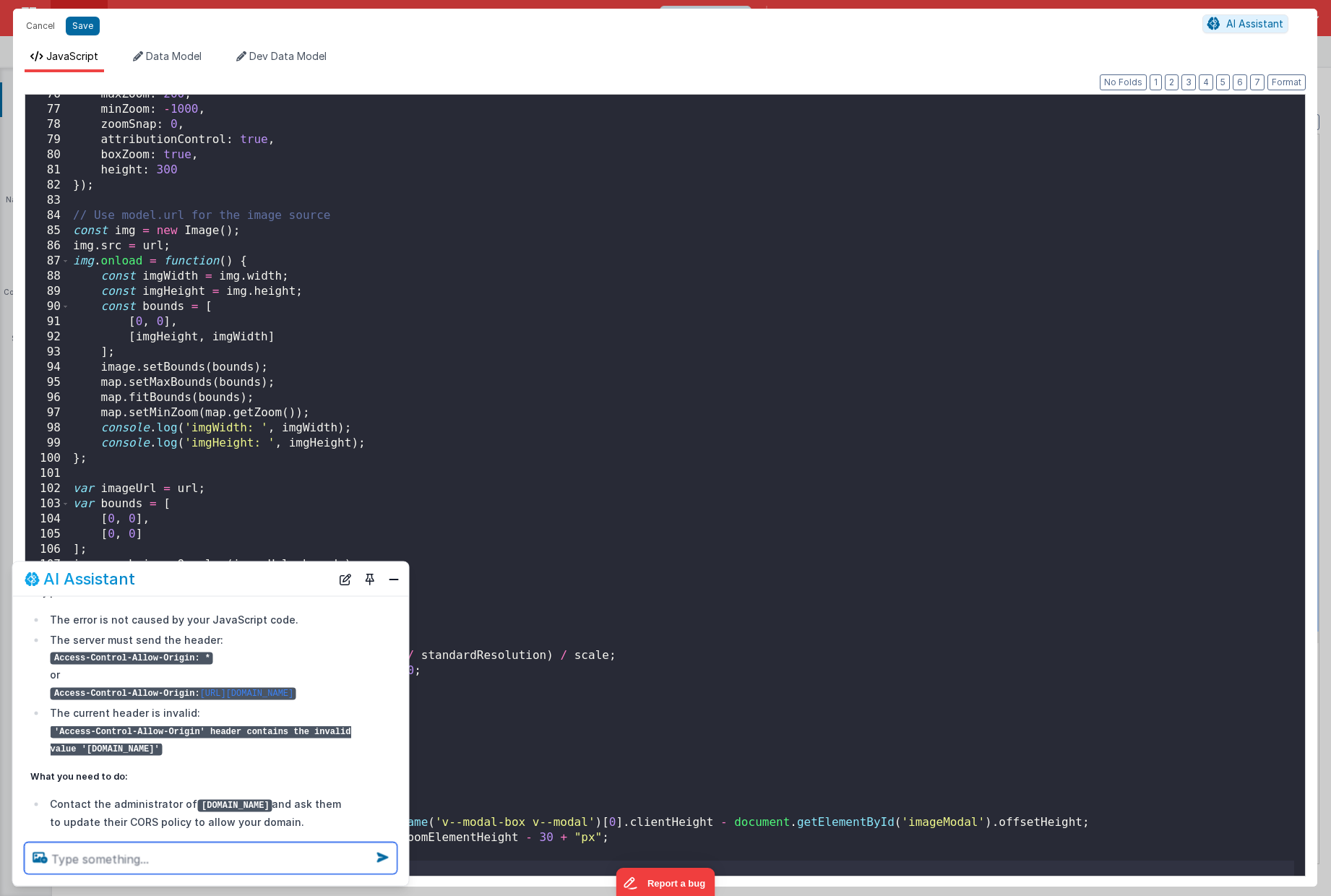
scroll to position [681, 0]
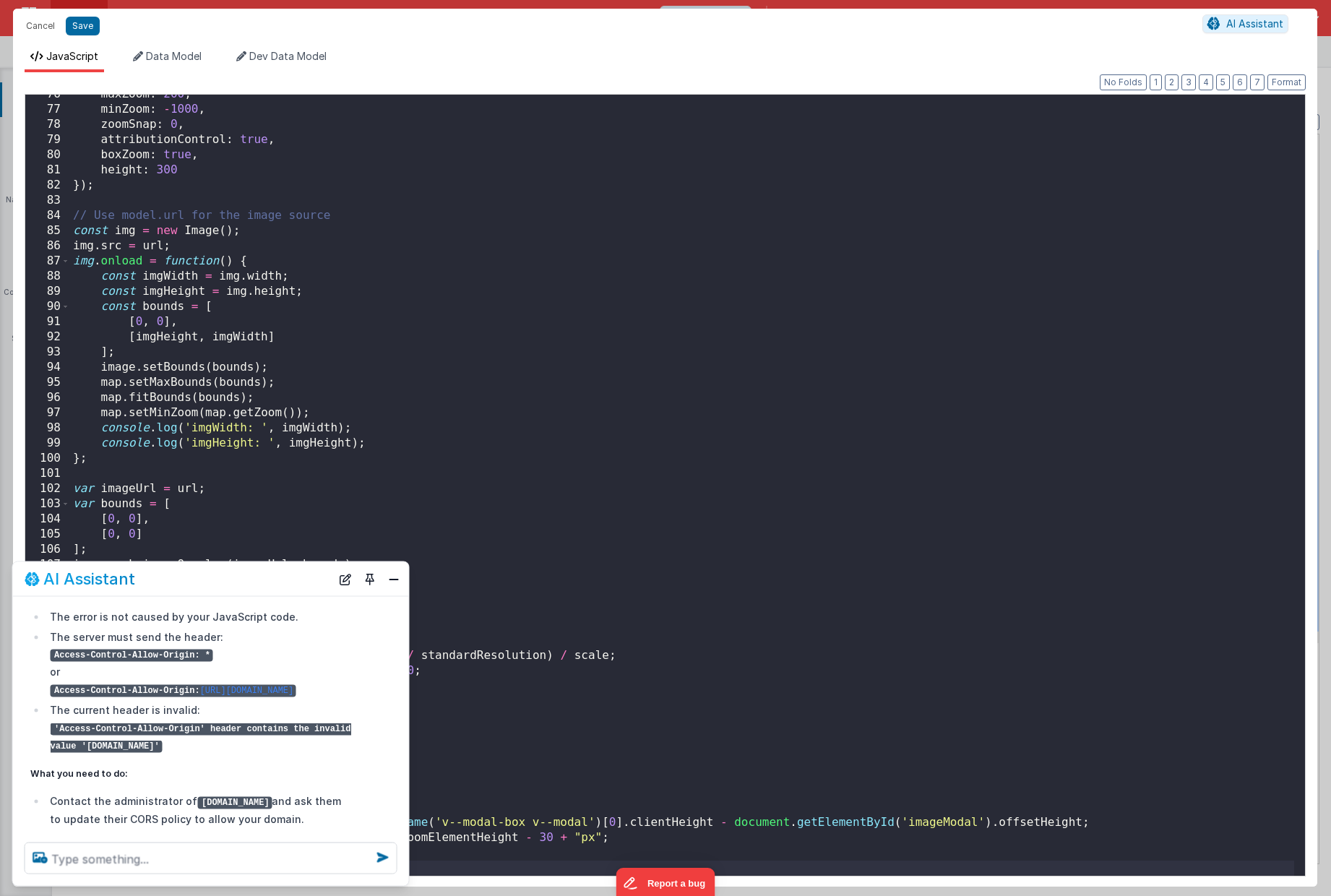
click at [327, 752] on code "'Access-Control-Allow-Origin' header contains the invalid value '[DOMAIN_NAME]'" at bounding box center [200, 737] width 301 height 31
drag, startPoint x: 328, startPoint y: 760, endPoint x: 370, endPoint y: 760, distance: 42.0
click at [370, 760] on div "Thank you for providing the error message. This is a CORS (Cross-Origin Resourc…" at bounding box center [211, 744] width 395 height 479
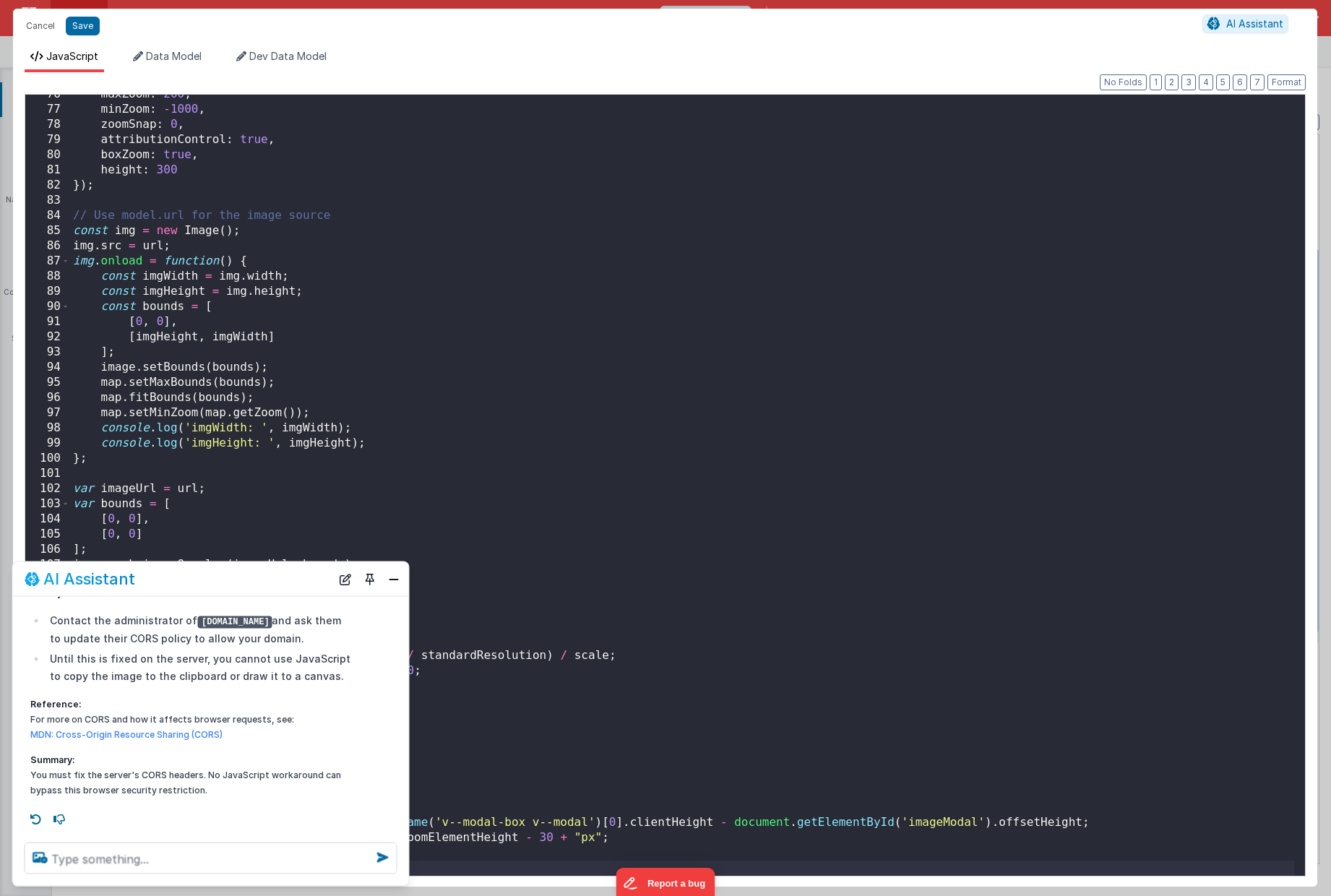
scroll to position [892, 0]
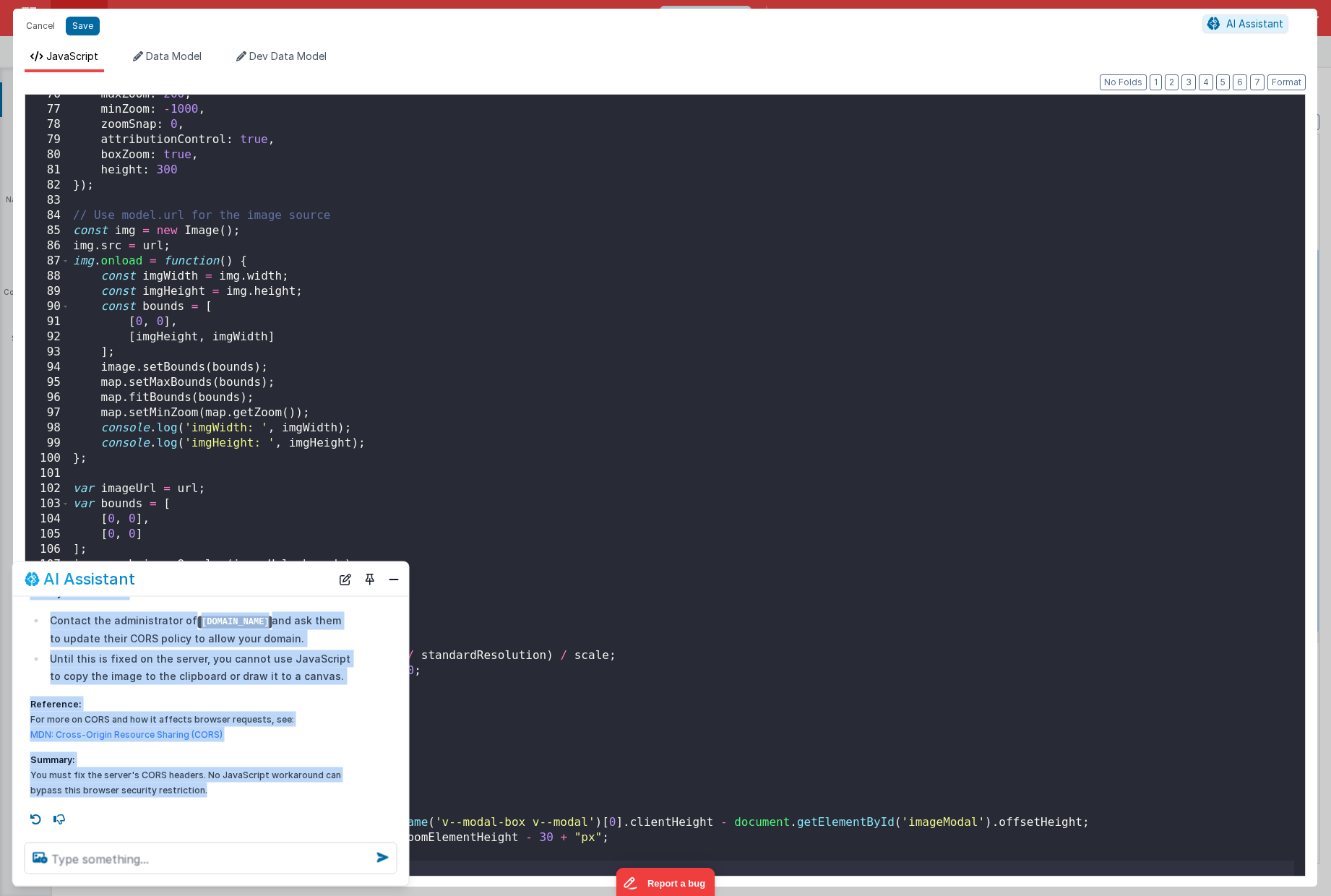
drag, startPoint x: 218, startPoint y: 790, endPoint x: 42, endPoint y: 771, distance: 177.0
click at [5, 775] on div "Cancel Save AI Assistant JavaScript Data Model Dev Data Model Format 7 6 5 4 3 …" at bounding box center [666, 448] width 1331 height 896
click at [46, 773] on p "Summary: You must fix the server's CORS headers. No JavaScript workaround can b…" at bounding box center [192, 774] width 324 height 46
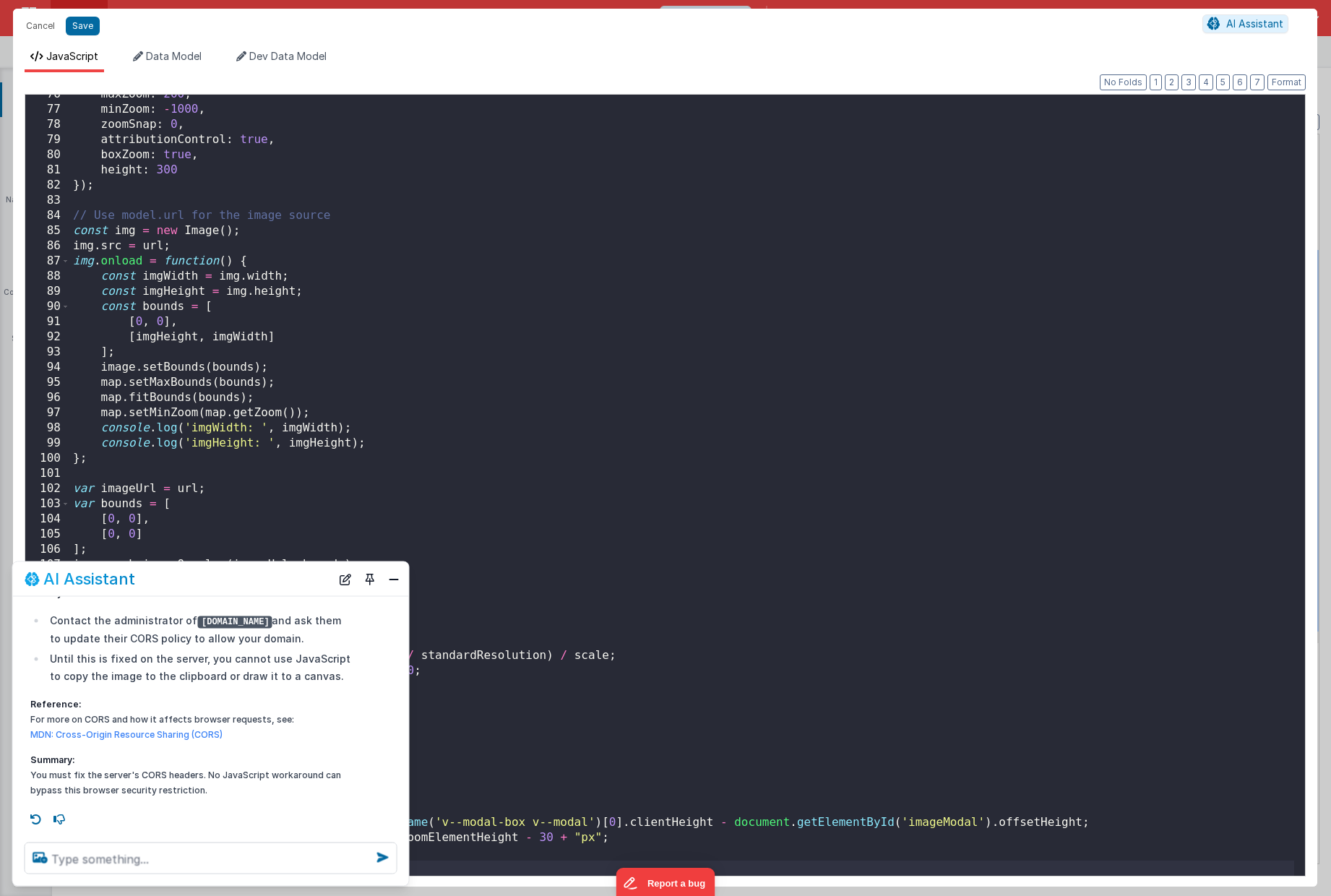
click at [46, 773] on p "Summary: You must fix the server's CORS headers. No JavaScript workaround can b…" at bounding box center [192, 774] width 324 height 46
click at [266, 786] on p "Summary: You must fix the server's CORS headers. No JavaScript workaround can b…" at bounding box center [192, 774] width 324 height 46
drag, startPoint x: 216, startPoint y: 785, endPoint x: 22, endPoint y: 767, distance: 194.8
click at [22, 767] on div "Thank you for providing the error message. This is a CORS (Cross-Origin Resourc…" at bounding box center [192, 563] width 341 height 479
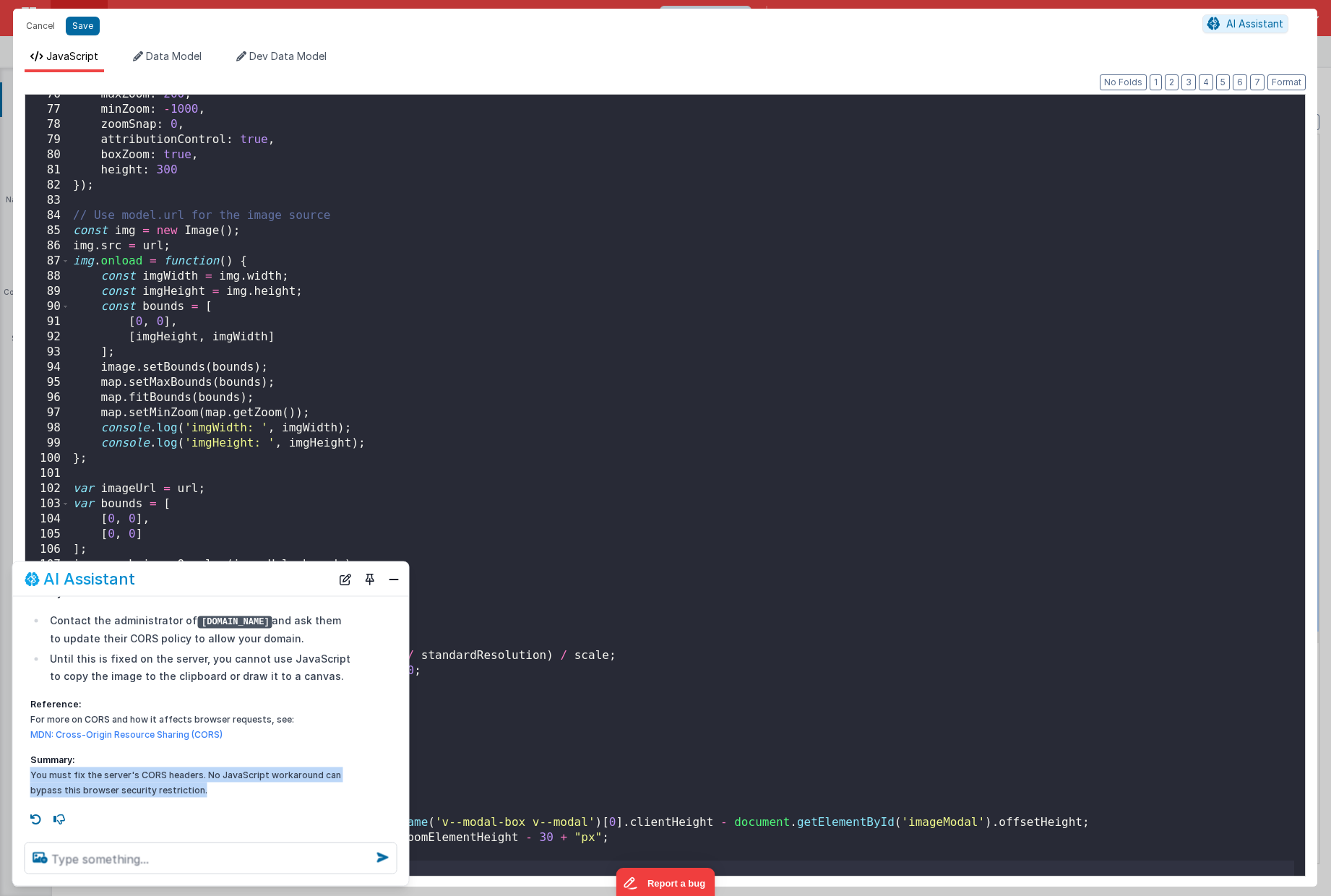
click at [32, 772] on p "Summary: You must fix the server's CORS headers. No JavaScript workaround can b…" at bounding box center [192, 774] width 324 height 46
drag, startPoint x: 32, startPoint y: 772, endPoint x: 243, endPoint y: 791, distance: 211.9
click at [243, 791] on p "Summary: You must fix the server's CORS headers. No JavaScript workaround can b…" at bounding box center [192, 774] width 324 height 46
click at [643, 567] on div "maxZoom : 200 , minZoom : - 1000 , zoomSnap : 0 , attributionControl : true , b…" at bounding box center [682, 492] width 1224 height 811
click at [398, 583] on button "Close" at bounding box center [394, 578] width 19 height 20
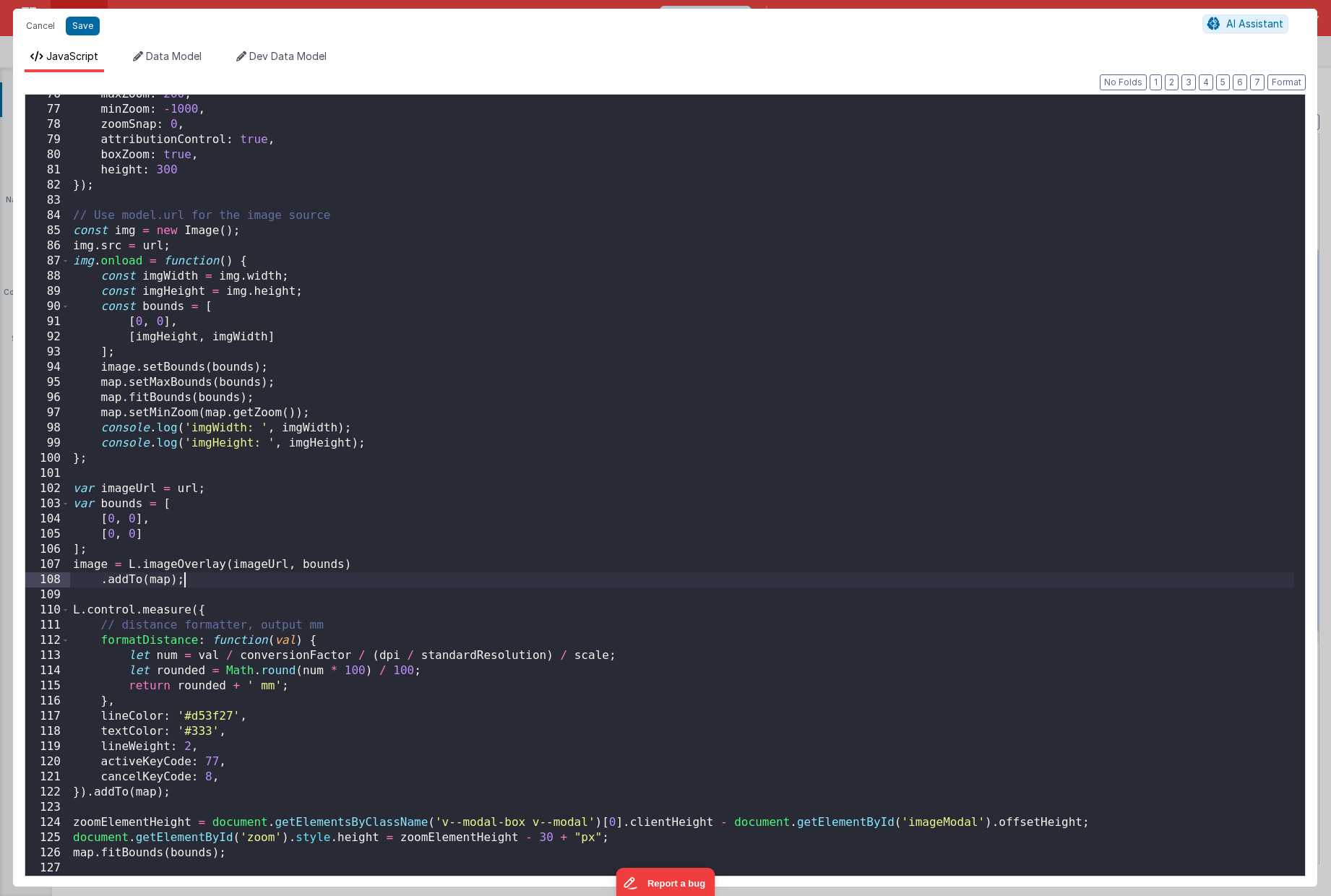
click at [398, 584] on div "maxZoom : 200 , minZoom : - 1000 , zoomSnap : 0 , attributionControl : true , b…" at bounding box center [682, 492] width 1224 height 811
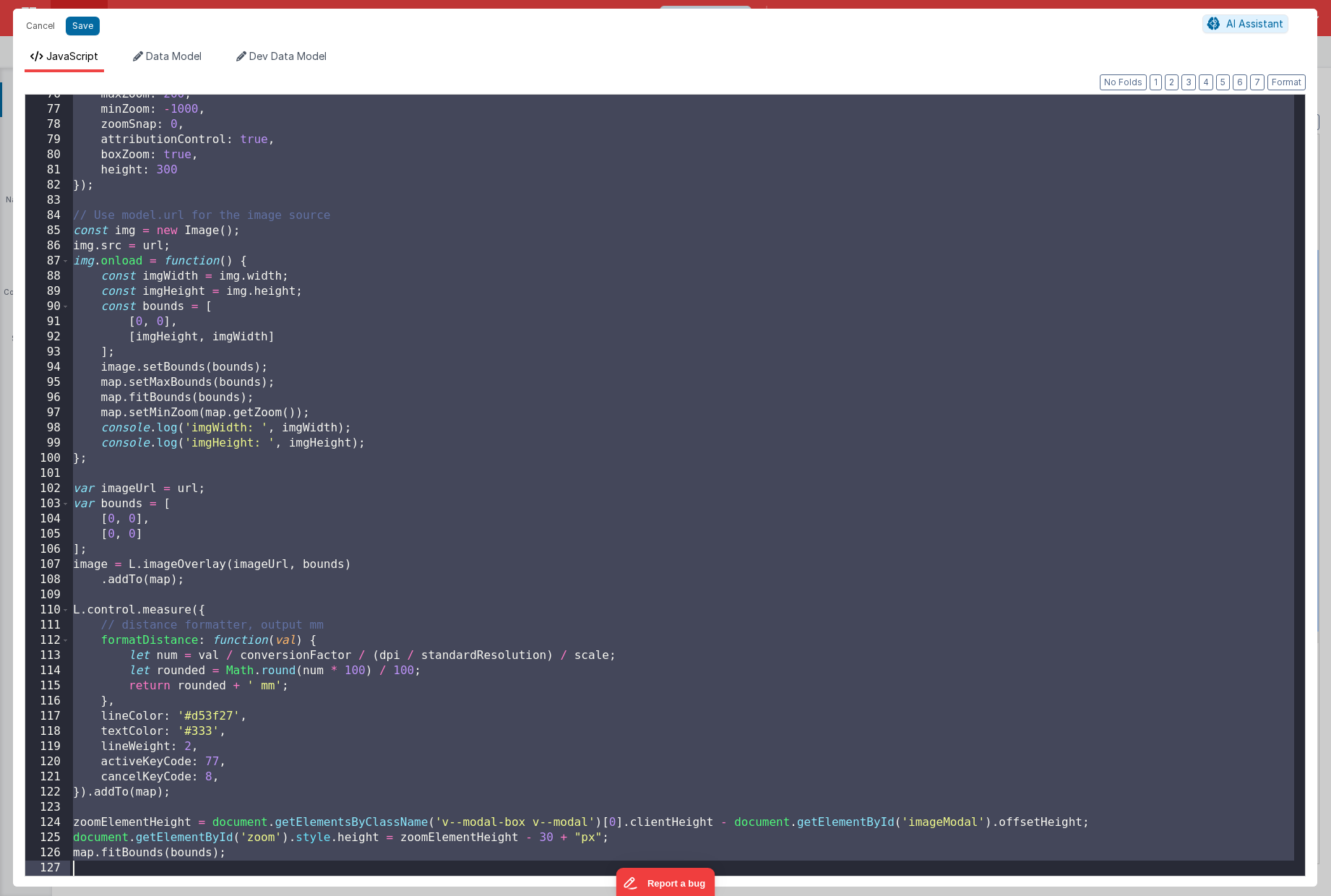
scroll to position [280, 0]
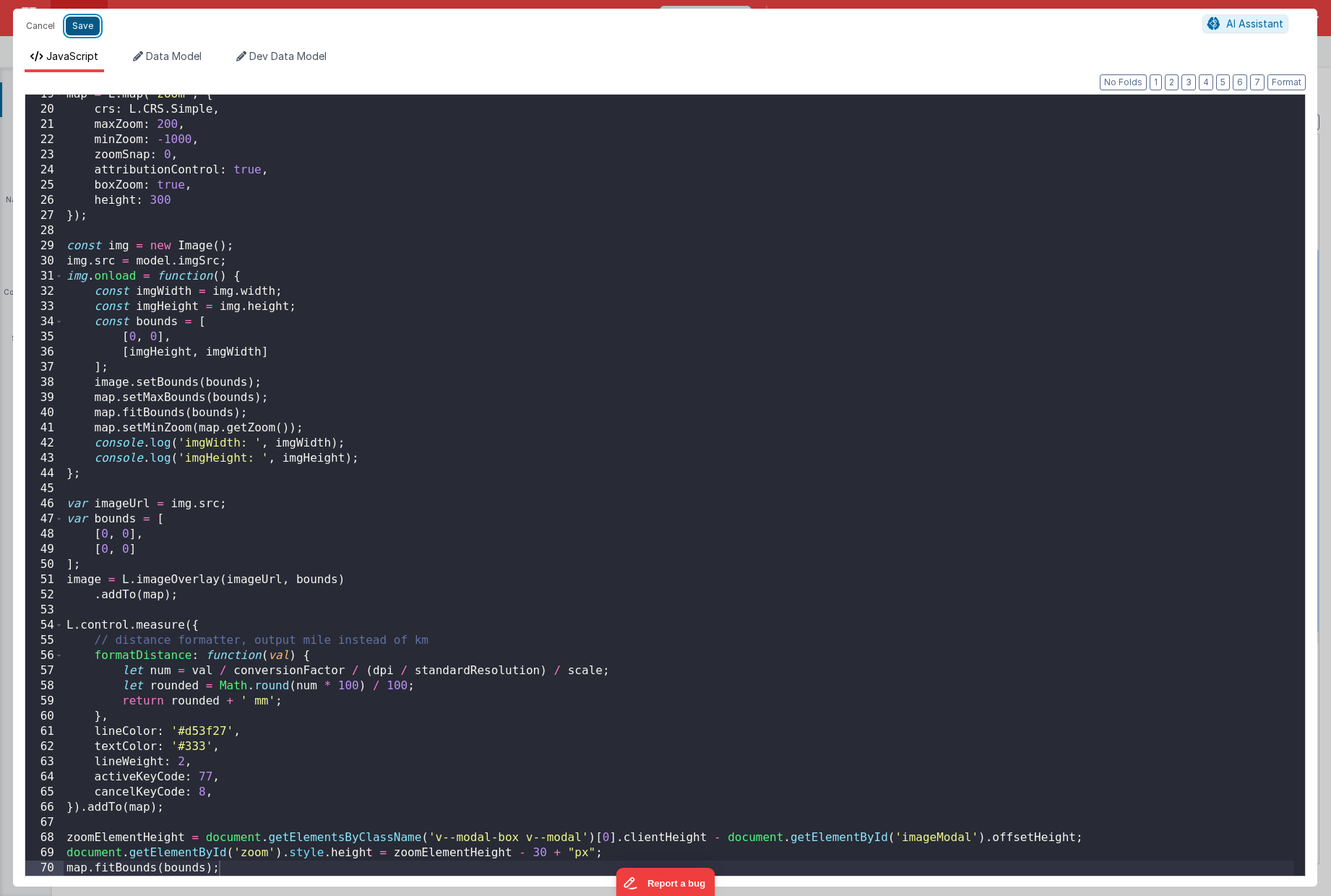
click at [83, 30] on button "Save" at bounding box center [82, 26] width 34 height 19
type textarea "Card modal with header, content and footer groups. Has close icon too"
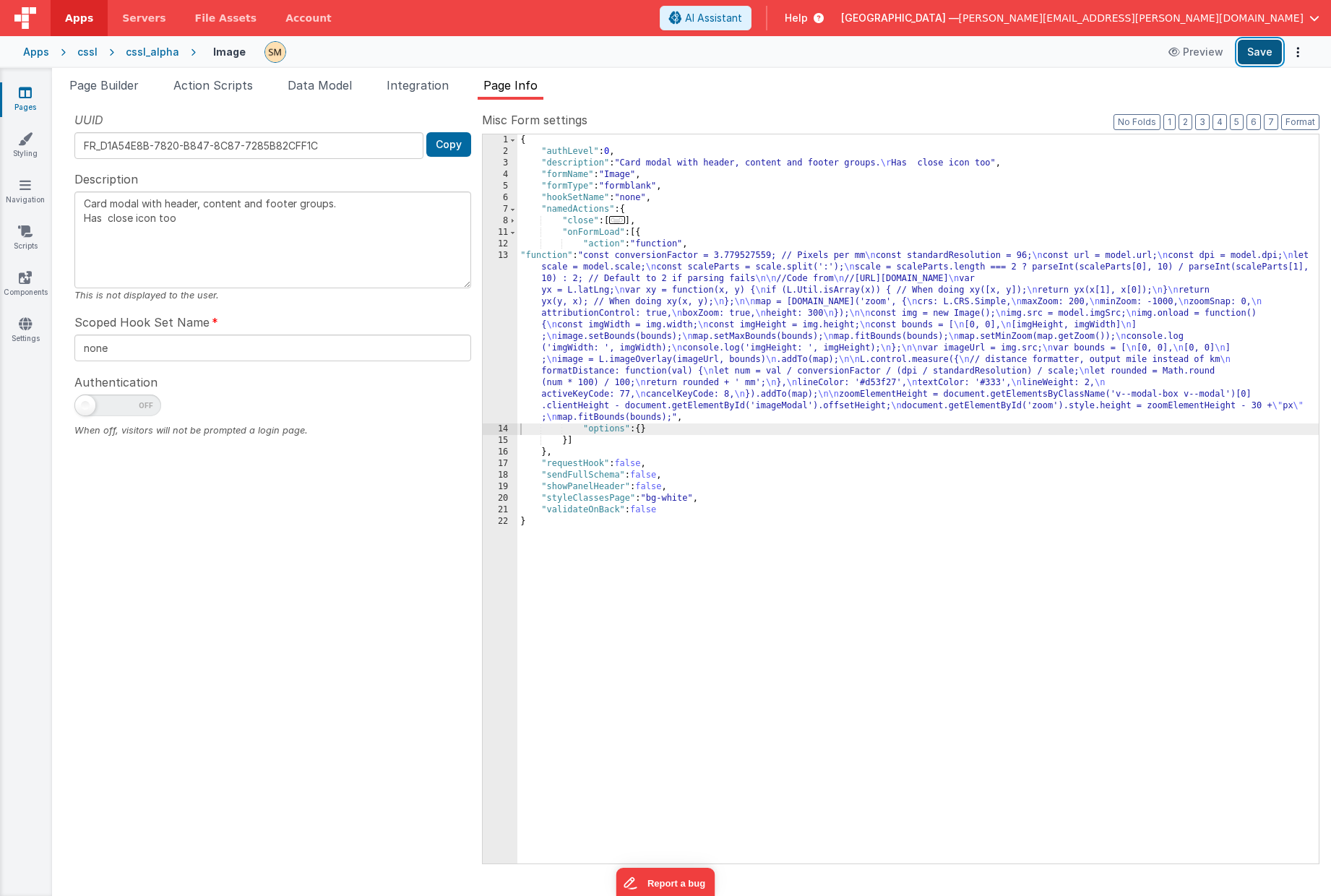
click at [1249, 52] on button "Save" at bounding box center [1259, 52] width 44 height 25
